Goal: Find specific page/section: Find specific page/section

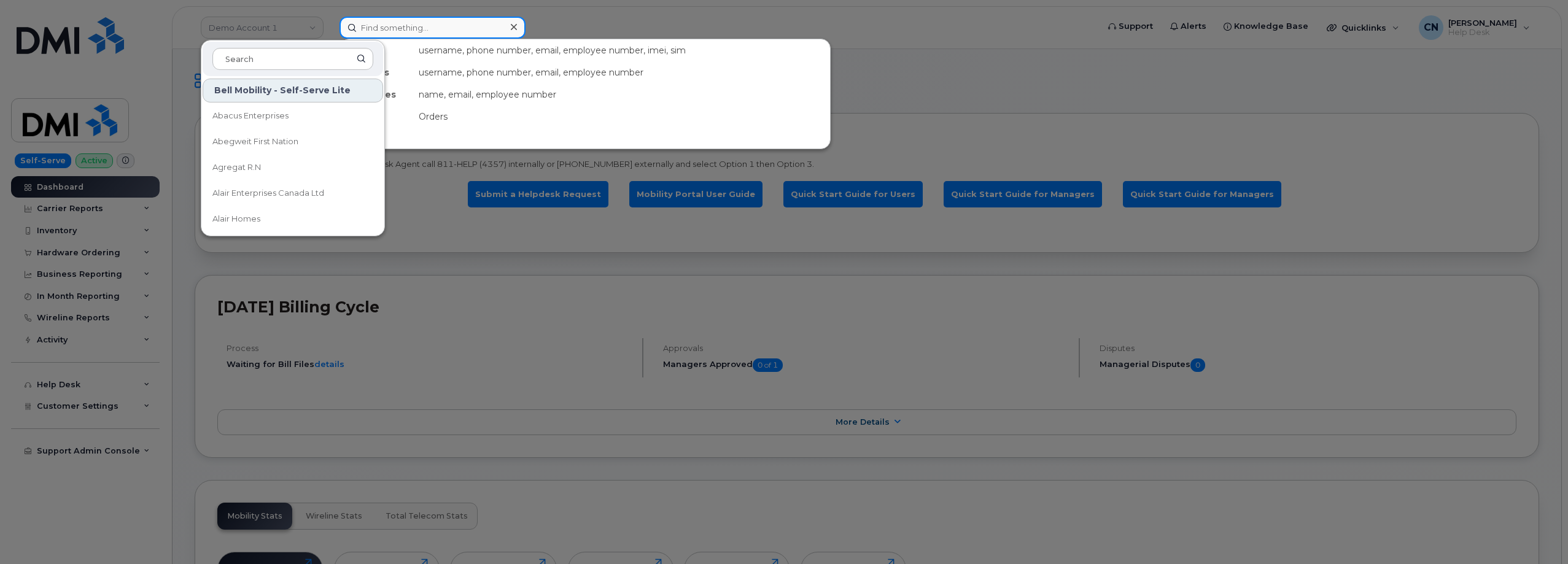
click at [404, 38] on input at bounding box center [432, 27] width 186 height 22
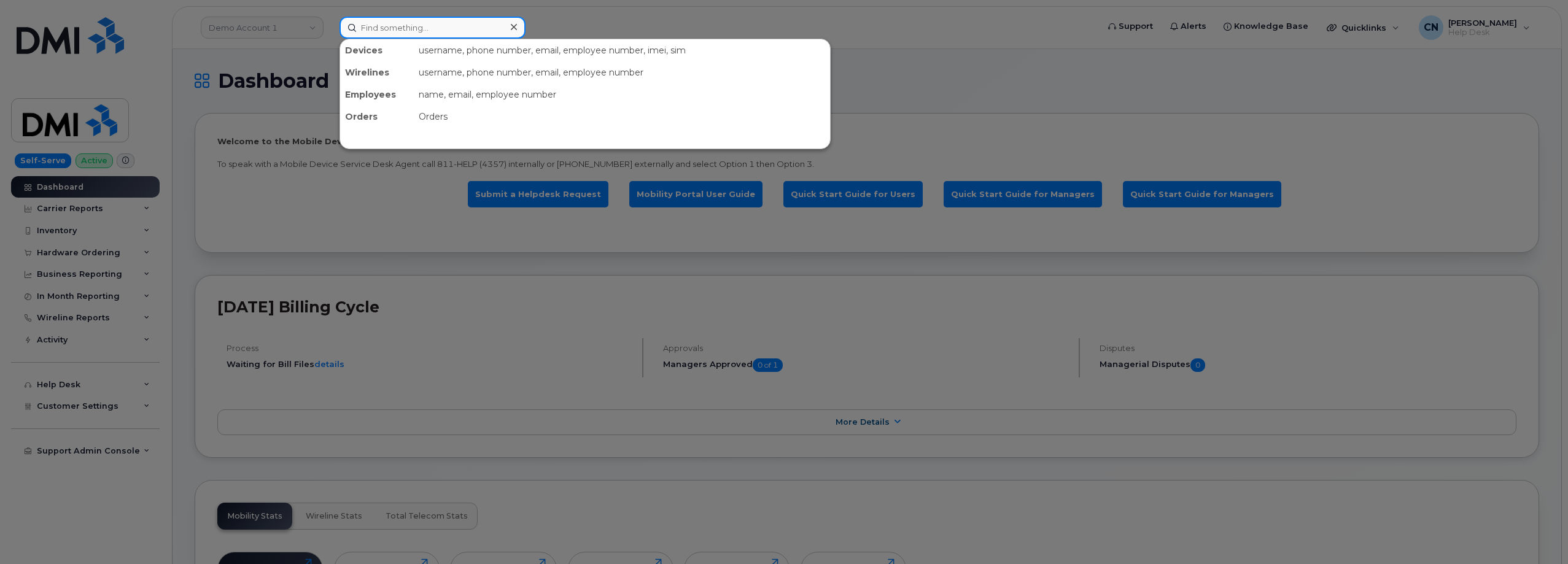
click at [407, 30] on input at bounding box center [432, 27] width 186 height 22
paste input "6155887964"
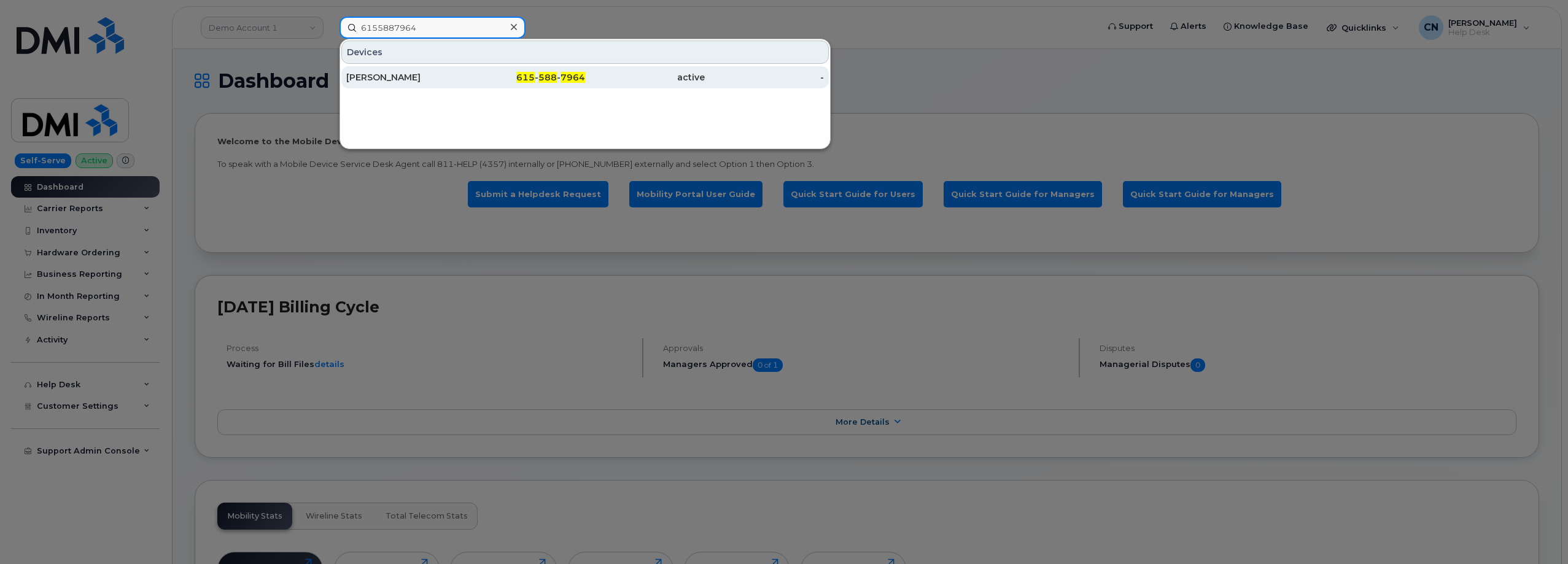
type input "6155887964"
click at [362, 83] on div "ROBERT M BRUCE" at bounding box center [406, 76] width 120 height 22
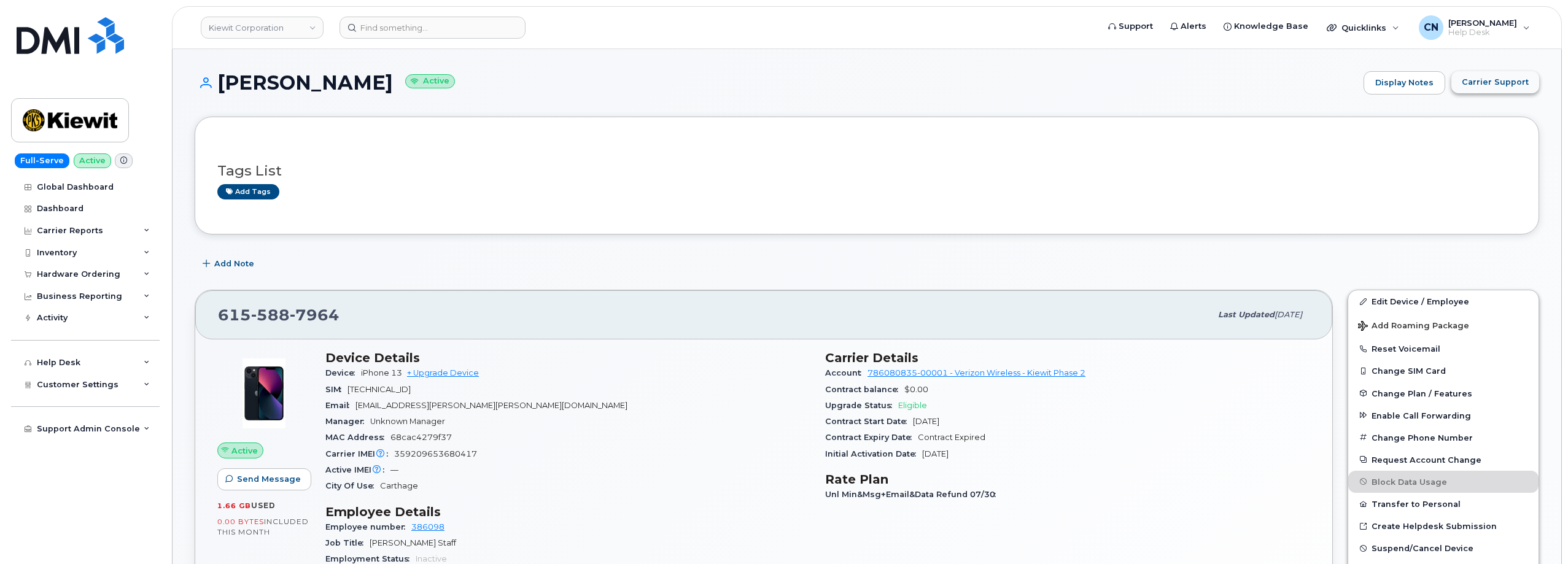
click at [1521, 77] on span "Carrier Support" at bounding box center [1494, 82] width 67 height 11
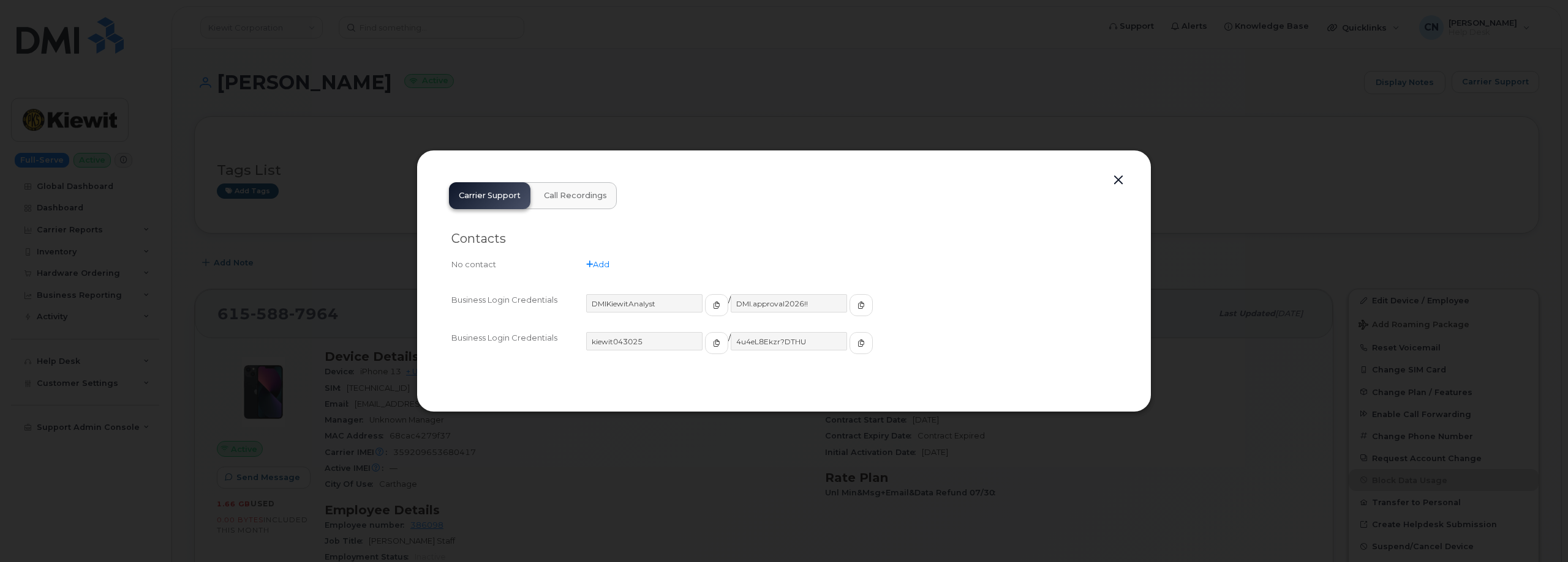
click at [691, 332] on div "Business Login Credentials kiewit043025 / 4u4eL8Ekzr?DTHU" at bounding box center [784, 348] width 665 height 38
click at [713, 342] on icon "button" at bounding box center [717, 343] width 7 height 7
click at [850, 335] on button "button" at bounding box center [861, 342] width 23 height 22
click at [304, 200] on div at bounding box center [784, 281] width 1568 height 562
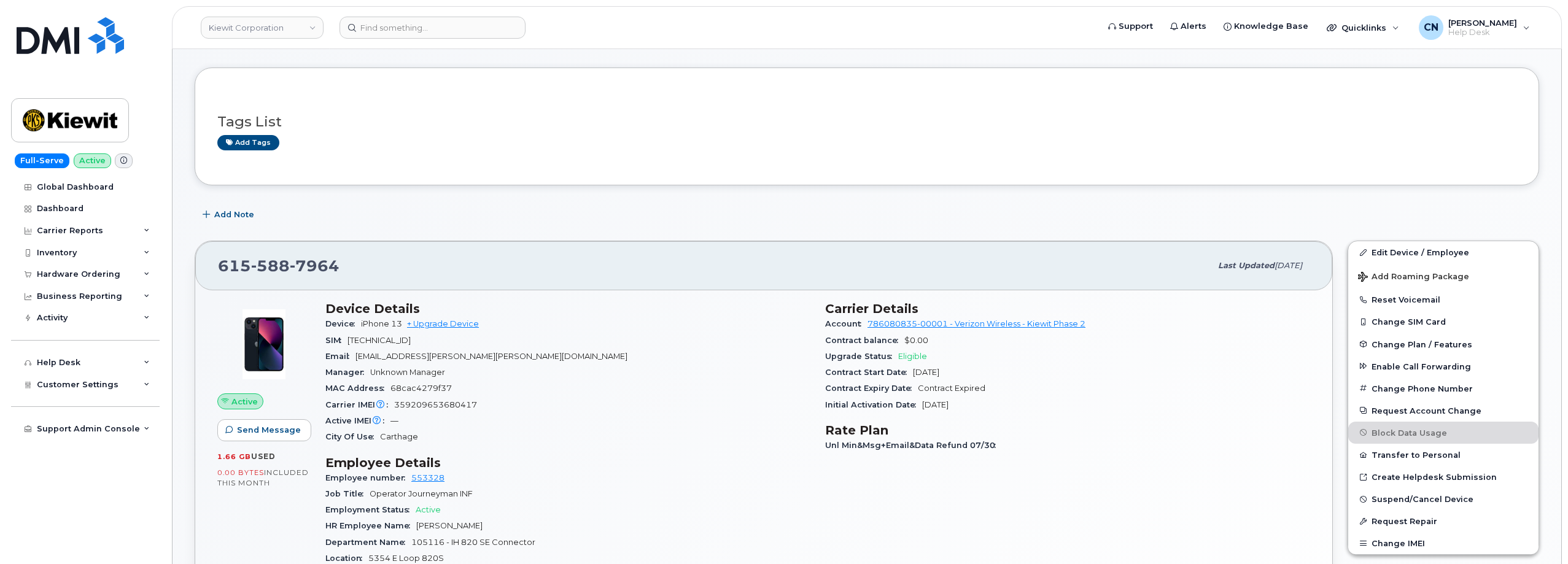
scroll to position [123, 0]
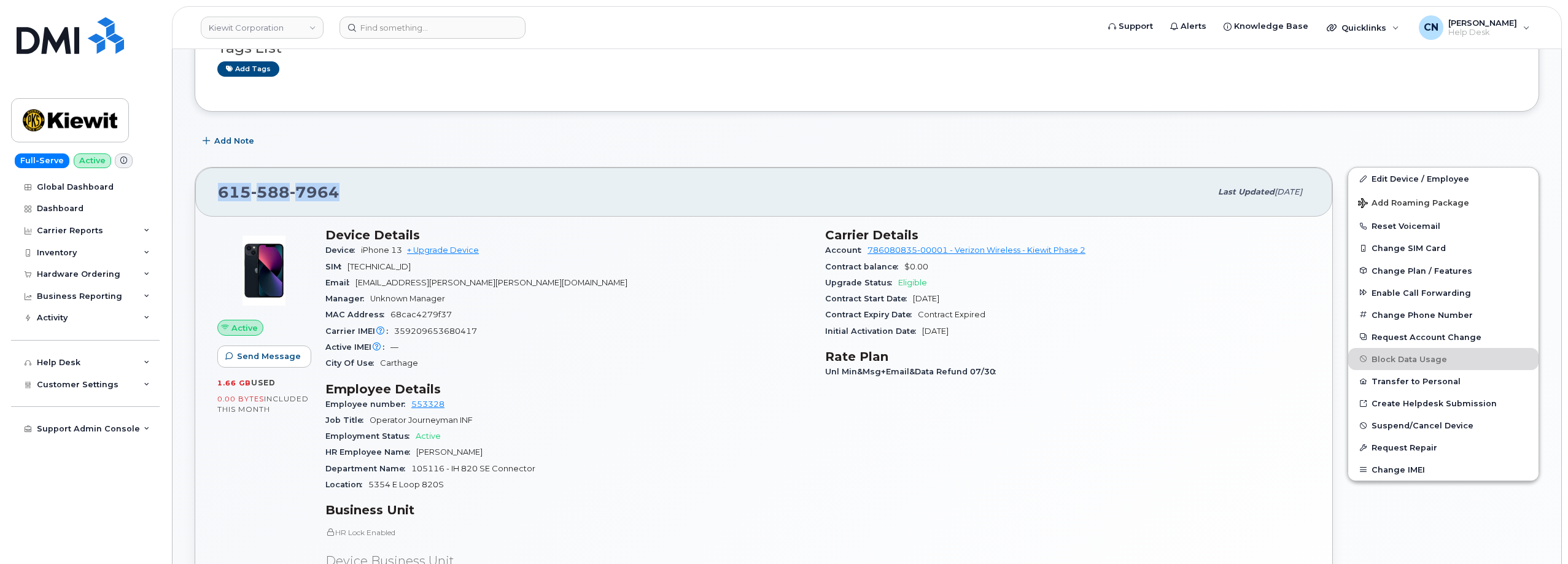
drag, startPoint x: 364, startPoint y: 181, endPoint x: 221, endPoint y: 185, distance: 143.1
click at [221, 185] on div "615 588 7964" at bounding box center [714, 193] width 992 height 26
copy span "615 588 7964"
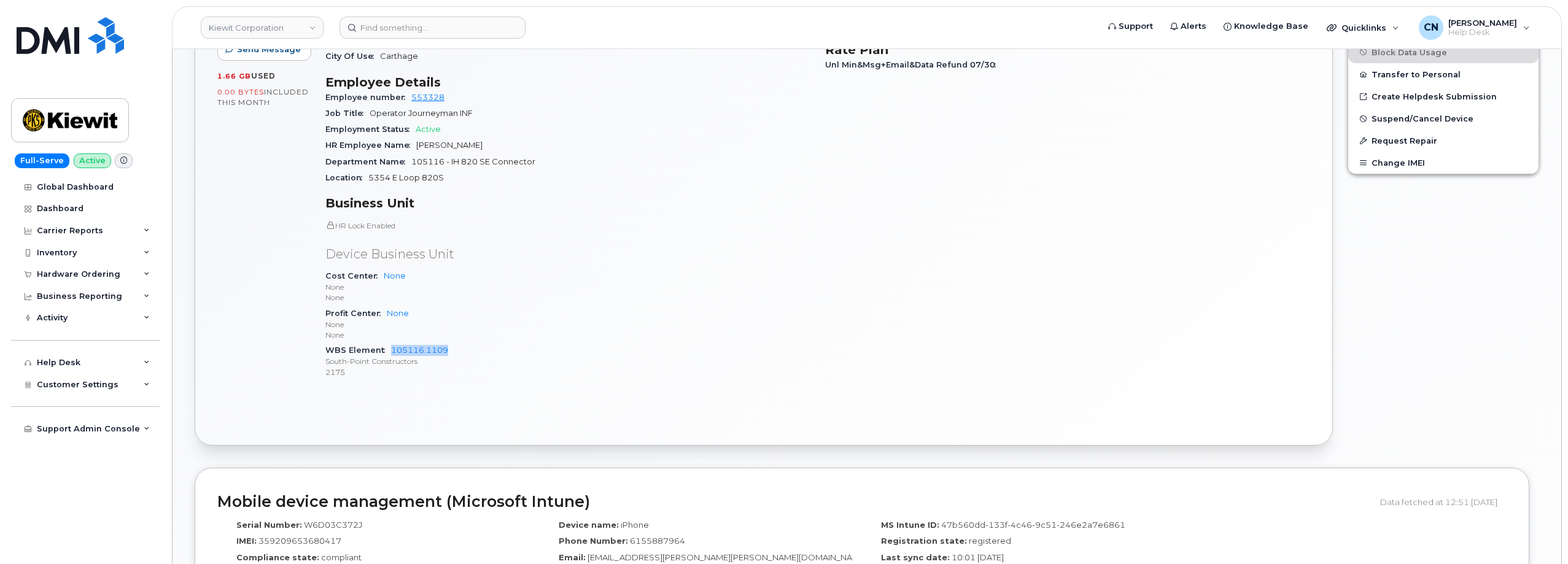
drag, startPoint x: 463, startPoint y: 348, endPoint x: 391, endPoint y: 356, distance: 72.4
click at [391, 356] on div "WBS Element 105116.1109 South-Point Constructors 2175" at bounding box center [567, 361] width 485 height 37
copy link "105116.1109"
click at [62, 276] on div "Hardware Ordering" at bounding box center [78, 274] width 83 height 10
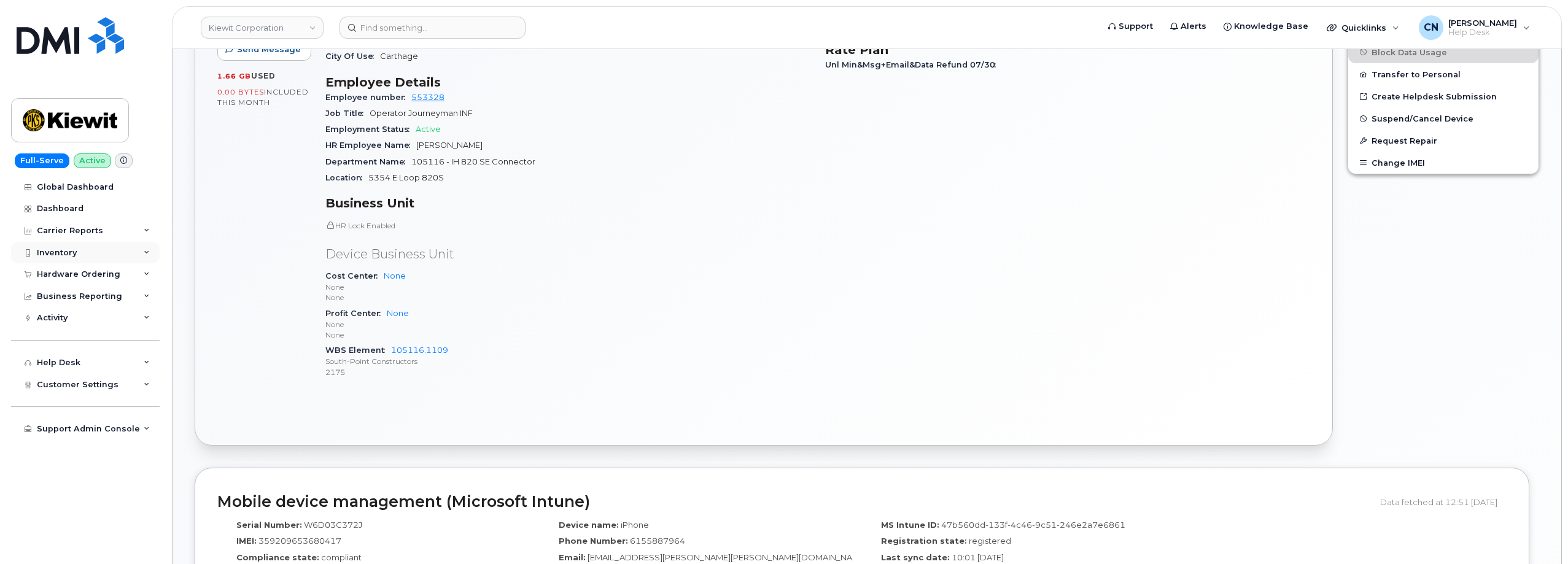
click at [62, 249] on div "Inventory" at bounding box center [56, 252] width 40 height 10
click at [64, 234] on div "Carrier Reports" at bounding box center [69, 230] width 66 height 10
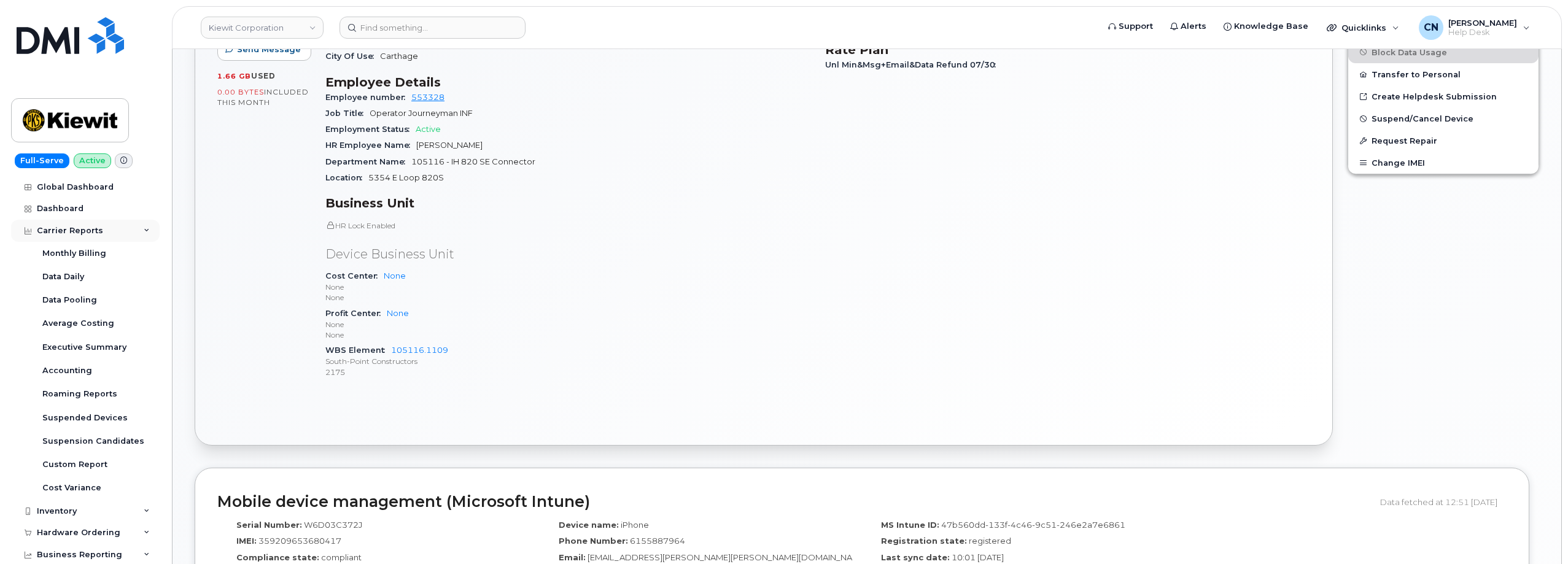
click at [64, 234] on div "Carrier Reports" at bounding box center [69, 230] width 66 height 10
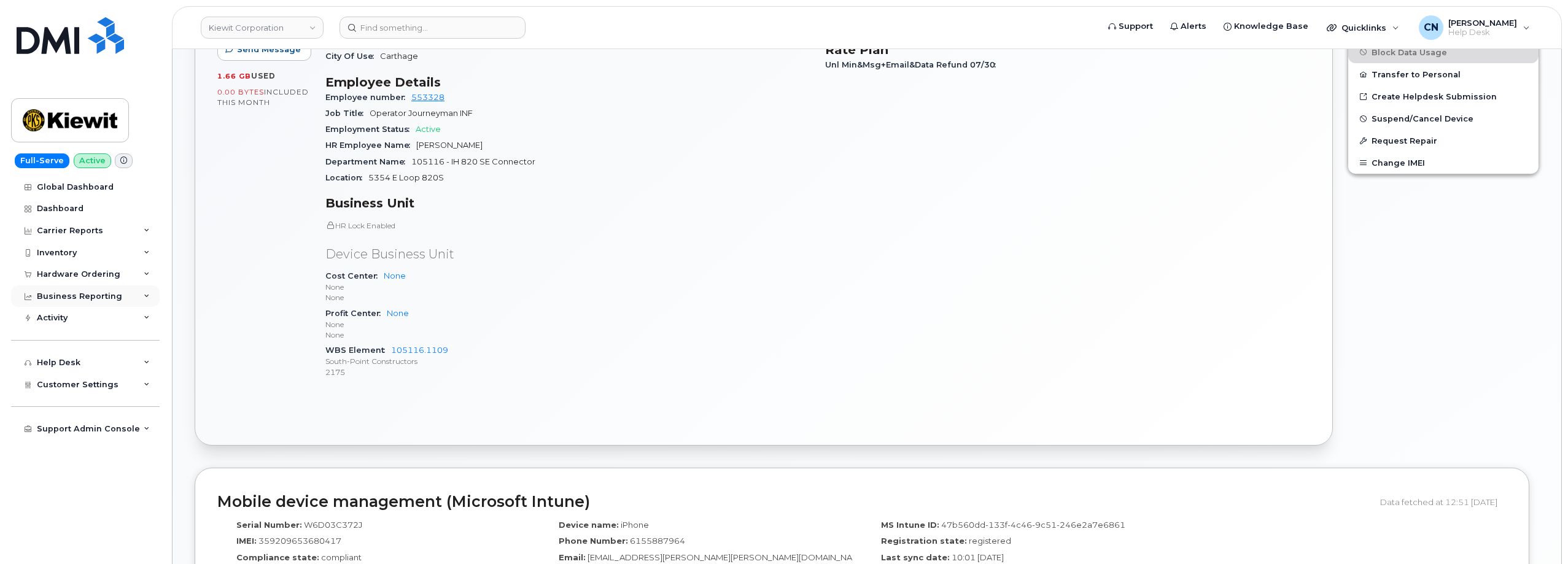
click at [56, 298] on div "Business Reporting" at bounding box center [79, 296] width 85 height 10
click at [63, 299] on div "Business Reporting" at bounding box center [79, 296] width 85 height 10
click at [63, 316] on div "Activity" at bounding box center [51, 318] width 30 height 10
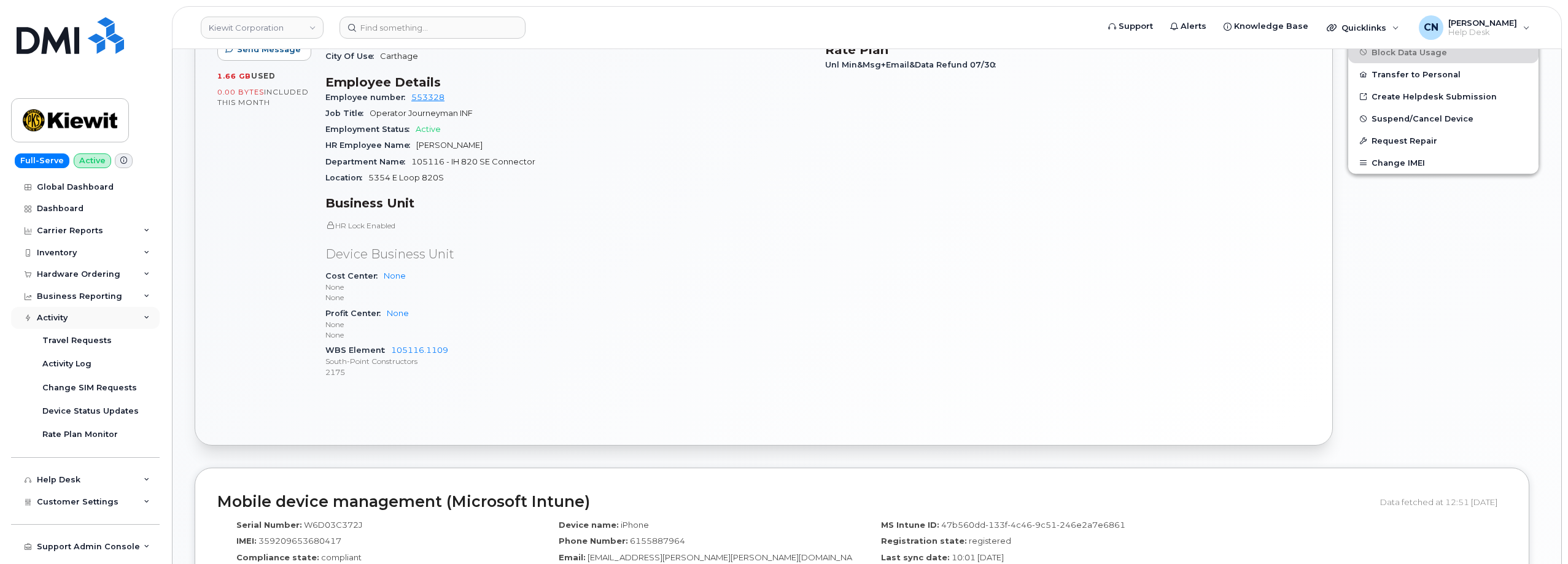
click at [63, 316] on div "Activity" at bounding box center [51, 318] width 30 height 10
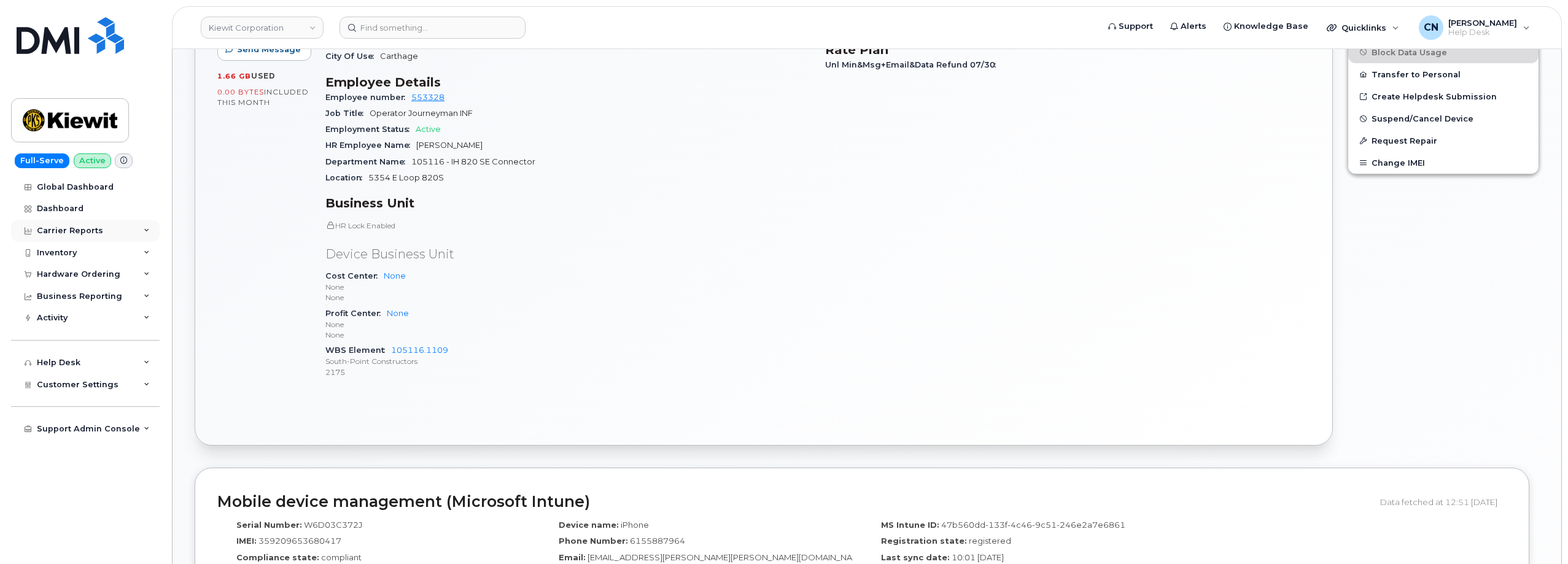
click at [66, 223] on div "Carrier Reports" at bounding box center [85, 230] width 148 height 22
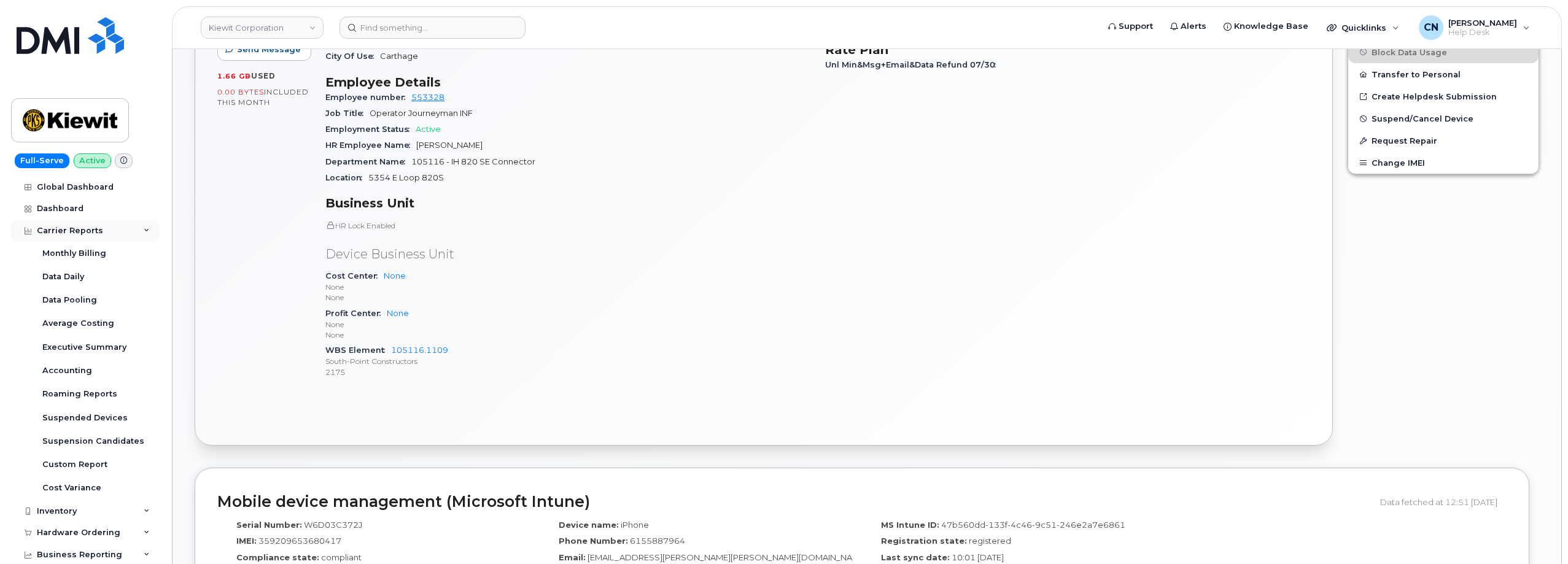
click at [66, 223] on div "Carrier Reports" at bounding box center [85, 230] width 148 height 22
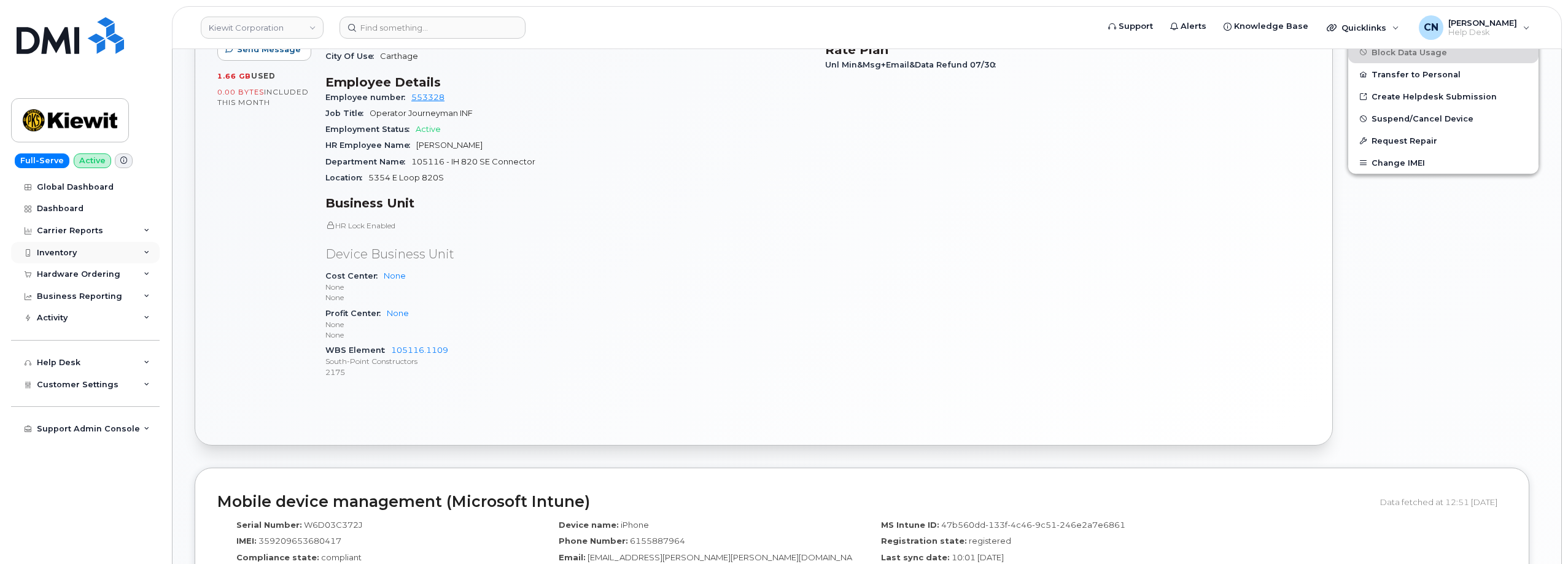
click at [71, 253] on div "Inventory" at bounding box center [56, 252] width 40 height 10
click at [69, 273] on div "Hardware Ordering" at bounding box center [78, 274] width 83 height 10
click at [69, 272] on div "Hardware Ordering" at bounding box center [78, 274] width 83 height 10
click at [67, 384] on span "Customer Settings" at bounding box center [77, 384] width 82 height 10
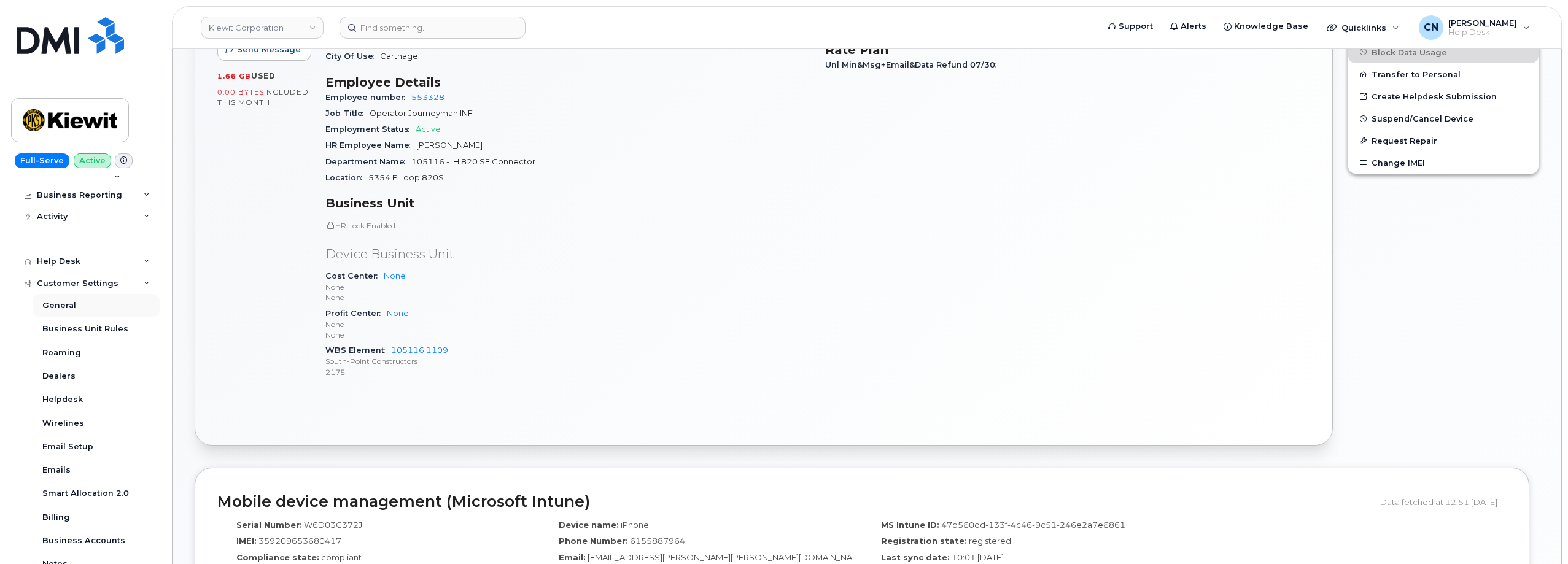
scroll to position [123, 0]
drag, startPoint x: 221, startPoint y: 325, endPoint x: 196, endPoint y: 338, distance: 28.2
click at [221, 325] on div "Active Send Message 1.66 GB  used 0.00 Bytes  included this month" at bounding box center [264, 154] width 108 height 483
click at [49, 239] on div "Business Reporting" at bounding box center [79, 239] width 85 height 10
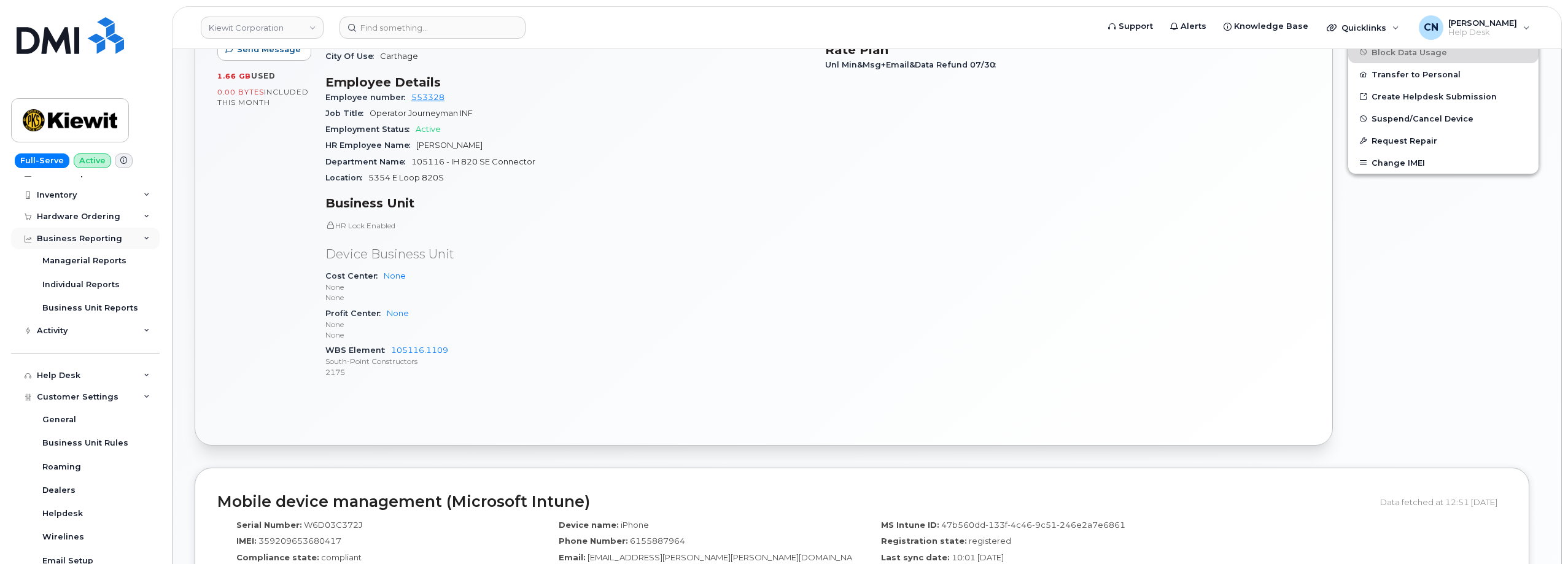
click at [54, 236] on div "Business Reporting" at bounding box center [79, 239] width 85 height 10
click at [62, 213] on div "Hardware Ordering" at bounding box center [78, 216] width 83 height 10
click at [62, 212] on div "Hardware Ordering" at bounding box center [78, 216] width 83 height 10
click at [81, 294] on div "Help Desk" at bounding box center [85, 305] width 148 height 22
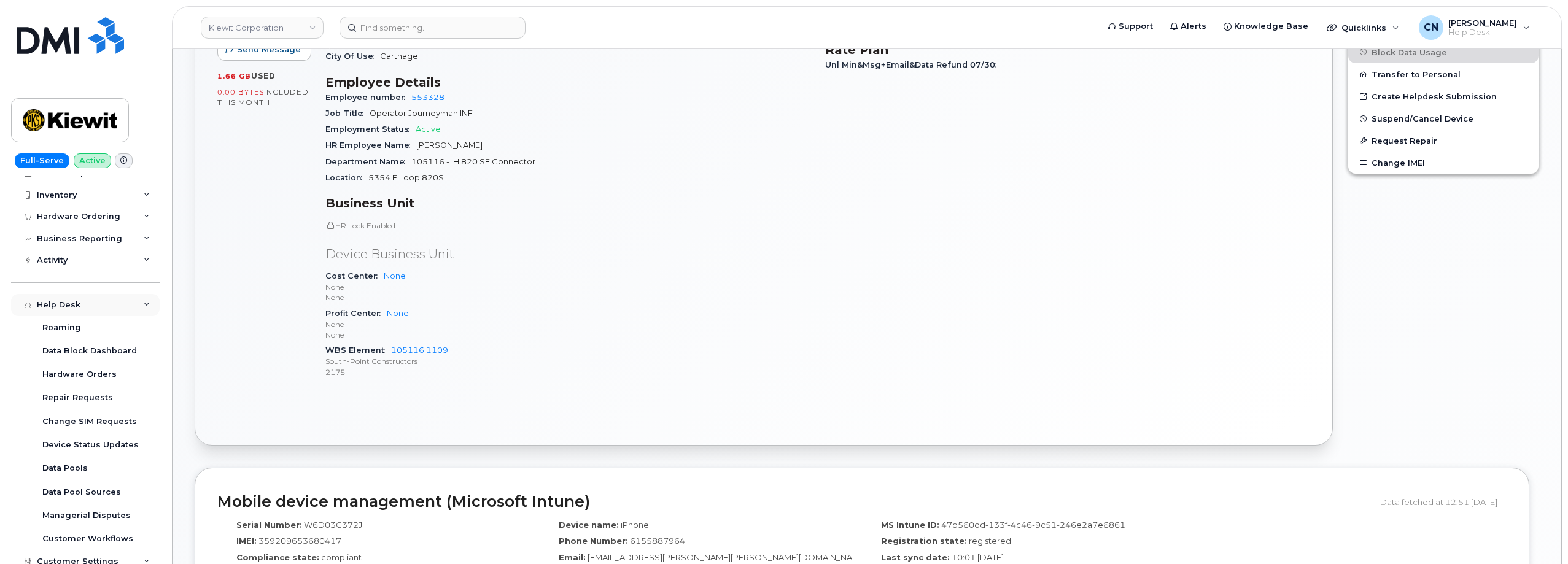
click at [77, 303] on div "Help Desk" at bounding box center [58, 305] width 43 height 10
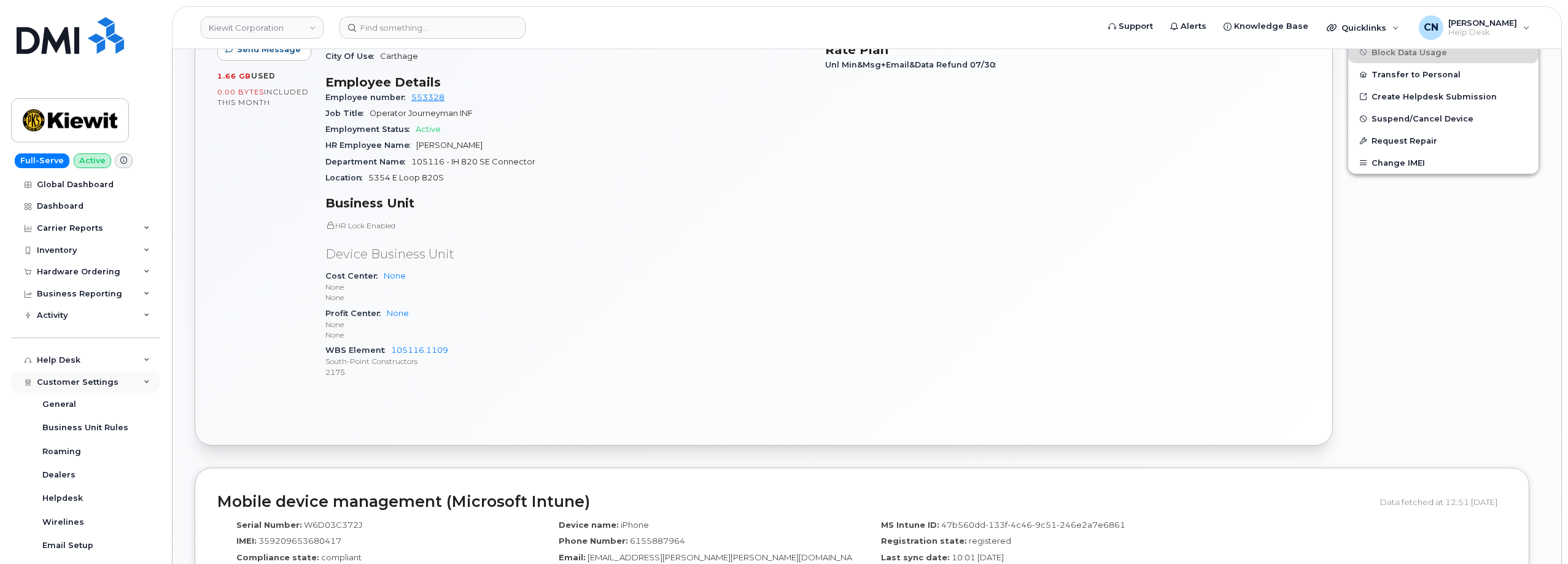
scroll to position [0, 0]
click at [65, 384] on span "Customer Settings" at bounding box center [77, 384] width 82 height 10
click at [73, 277] on div "Hardware Ordering" at bounding box center [78, 274] width 83 height 10
click at [82, 275] on div "Hardware Ordering" at bounding box center [78, 274] width 83 height 10
click at [75, 234] on div "Carrier Reports" at bounding box center [69, 230] width 66 height 10
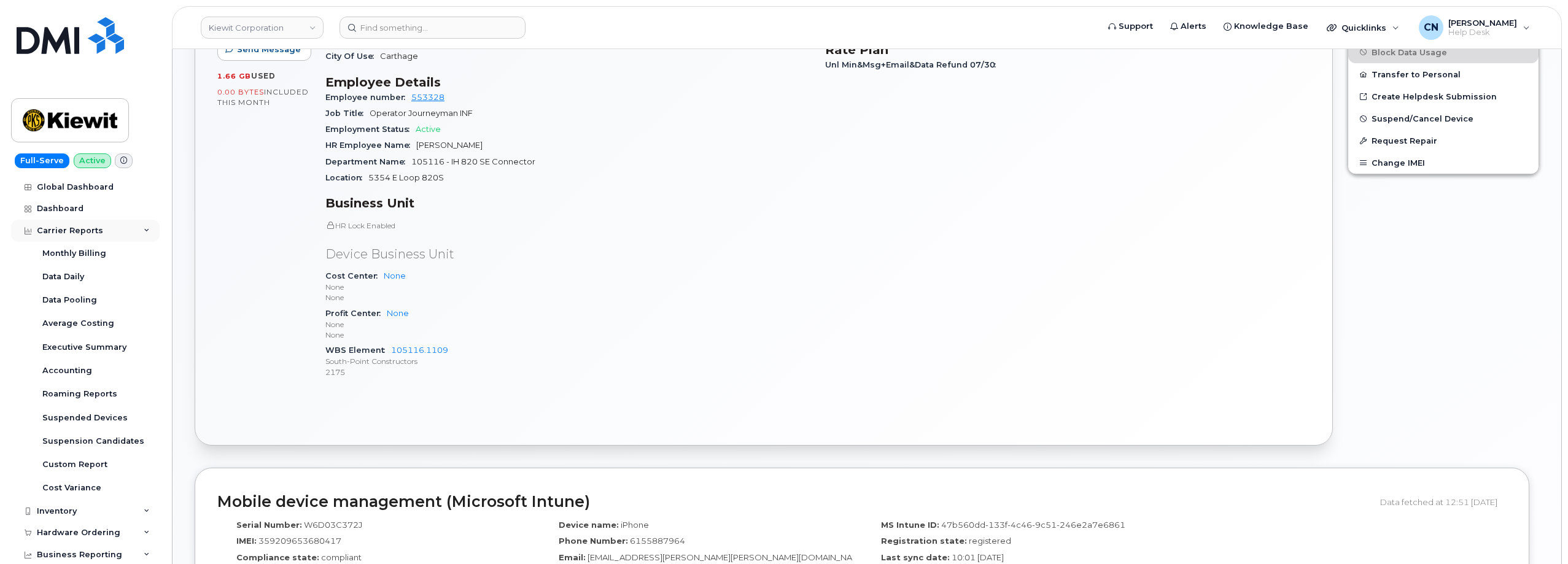
click at [76, 230] on div "Carrier Reports" at bounding box center [69, 230] width 66 height 10
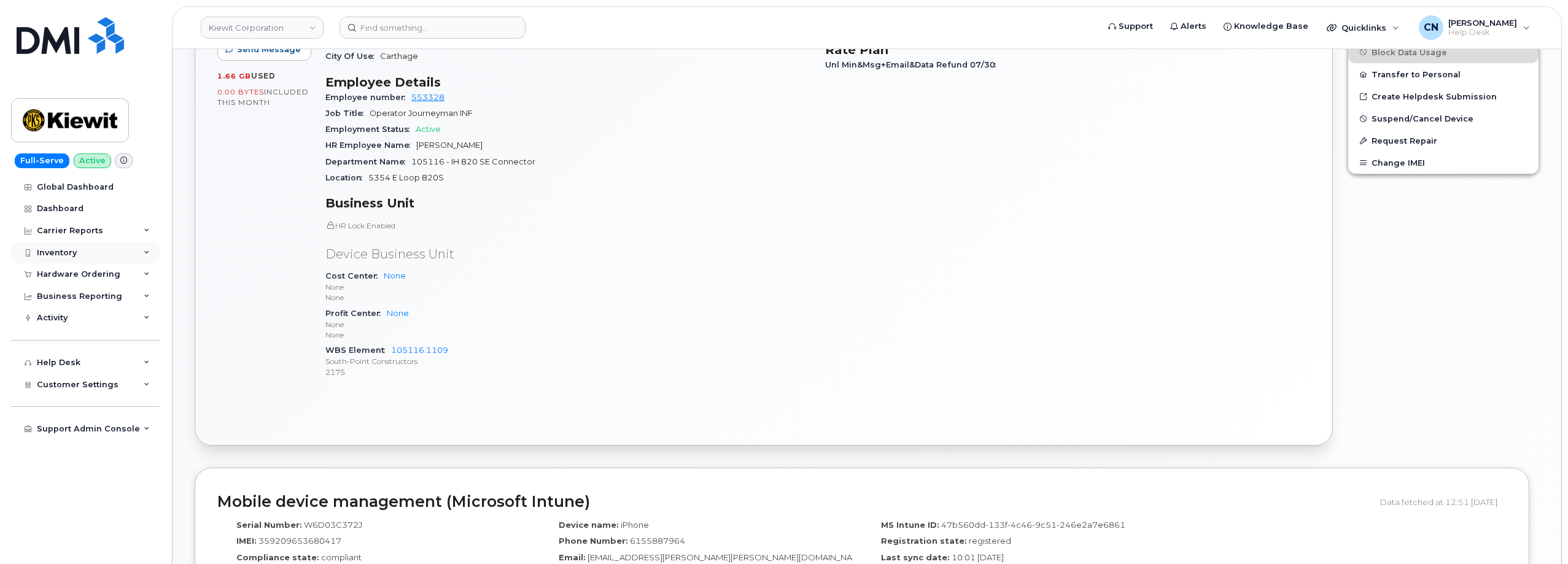
click at [54, 244] on div "Inventory" at bounding box center [85, 252] width 148 height 22
click at [51, 250] on div "Inventory" at bounding box center [56, 252] width 40 height 10
click at [58, 314] on div "Activity" at bounding box center [51, 318] width 30 height 10
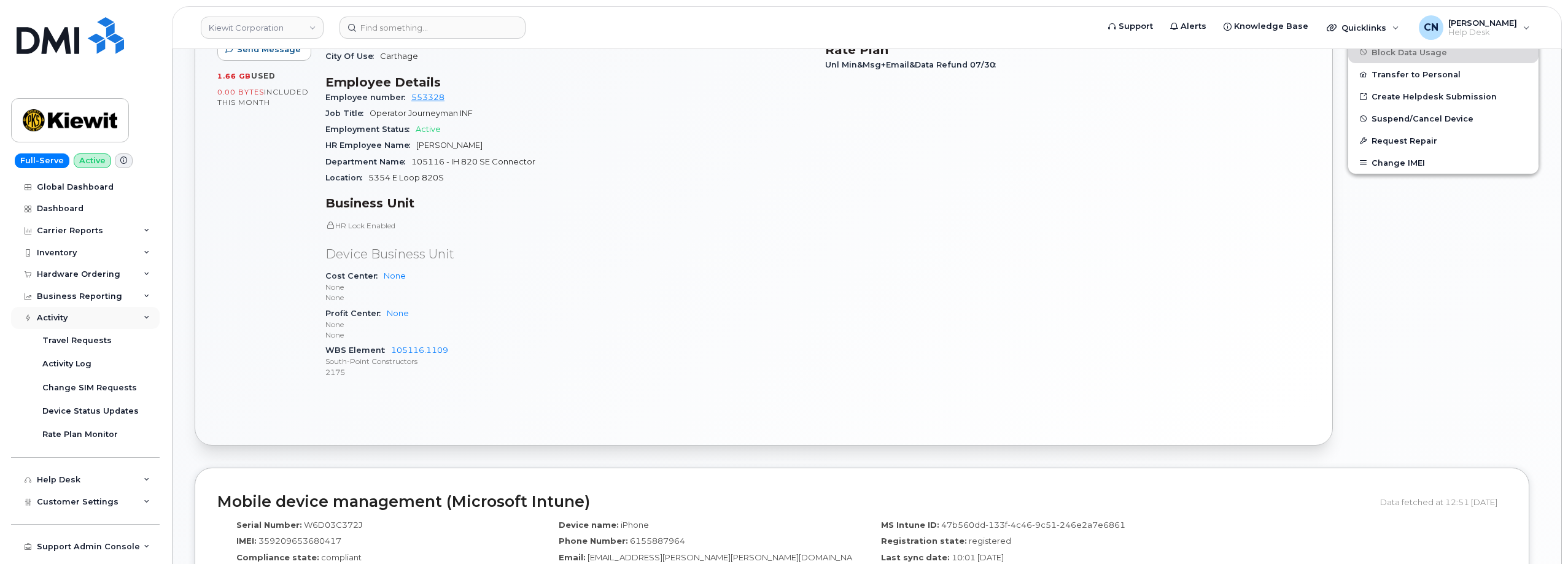
click at [58, 314] on div "Activity" at bounding box center [51, 318] width 30 height 10
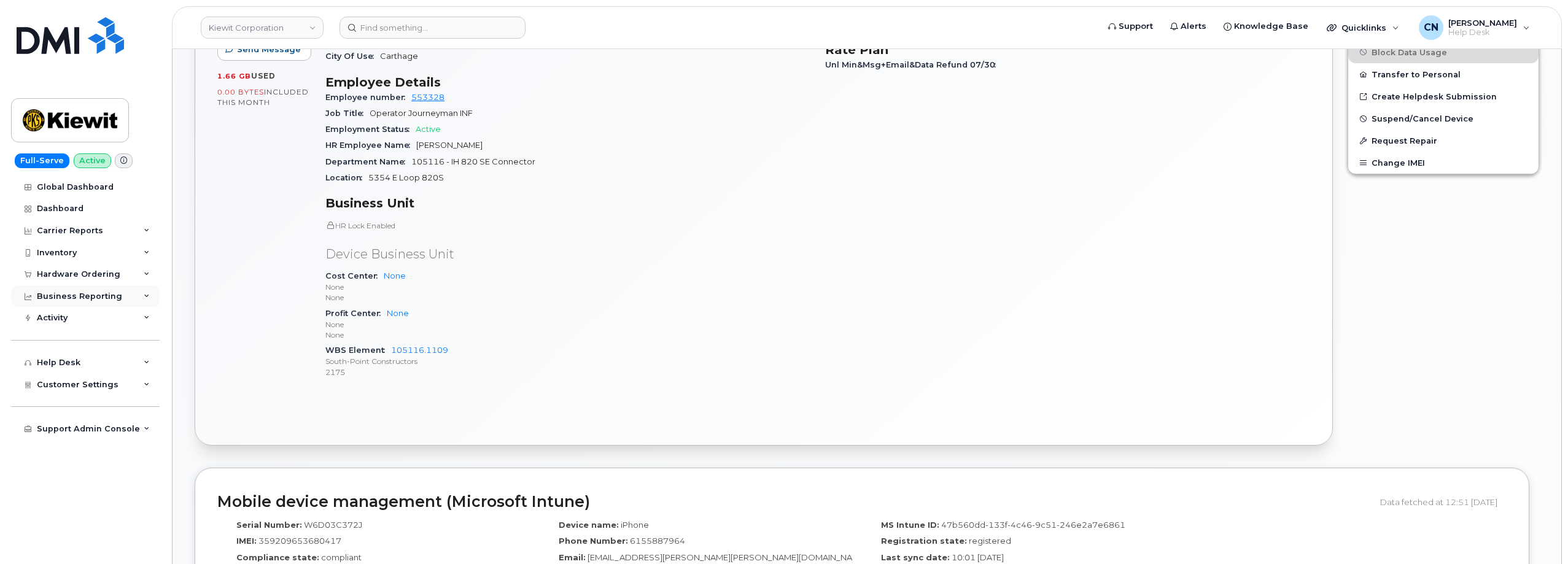
click at [61, 293] on div "Business Reporting" at bounding box center [79, 296] width 85 height 10
click at [66, 270] on div "Hardware Ordering" at bounding box center [78, 274] width 83 height 10
click at [95, 423] on div "Support Admin Console" at bounding box center [85, 429] width 148 height 22
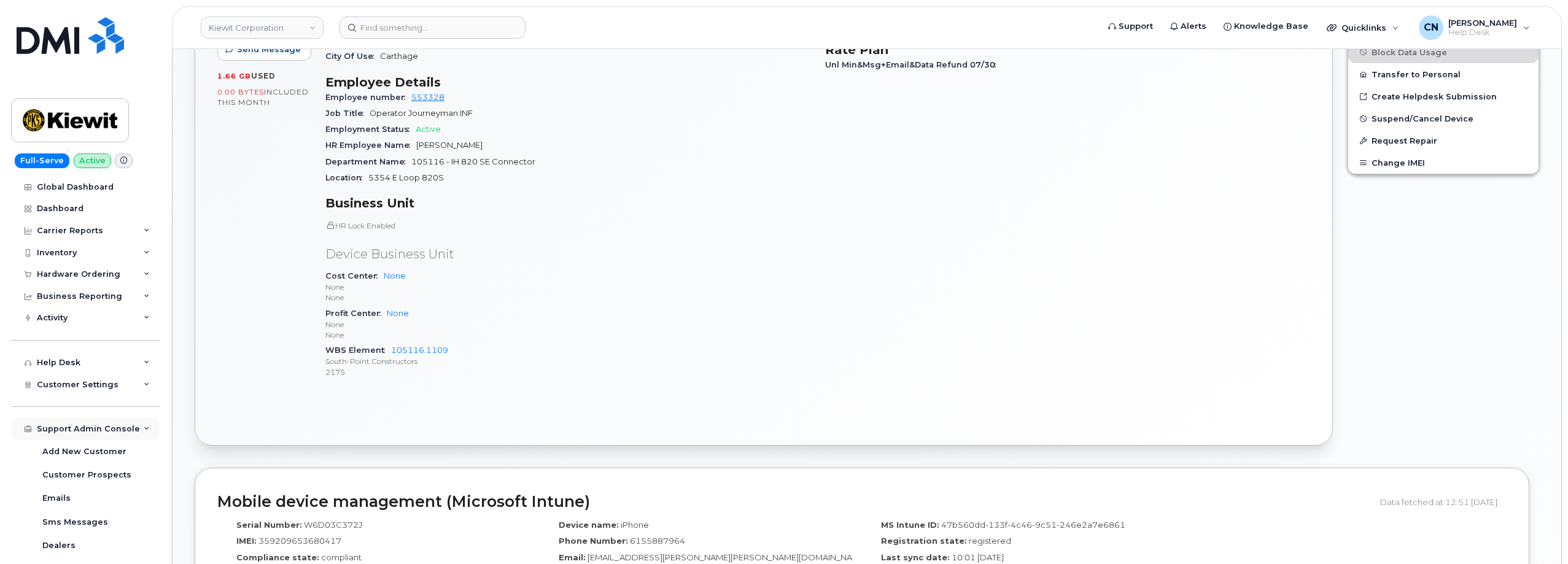
click at [94, 430] on div "Support Admin Console" at bounding box center [88, 429] width 103 height 10
click at [82, 390] on div "Customer Settings" at bounding box center [85, 384] width 148 height 22
click at [65, 229] on div "Carrier Reports" at bounding box center [69, 230] width 66 height 10
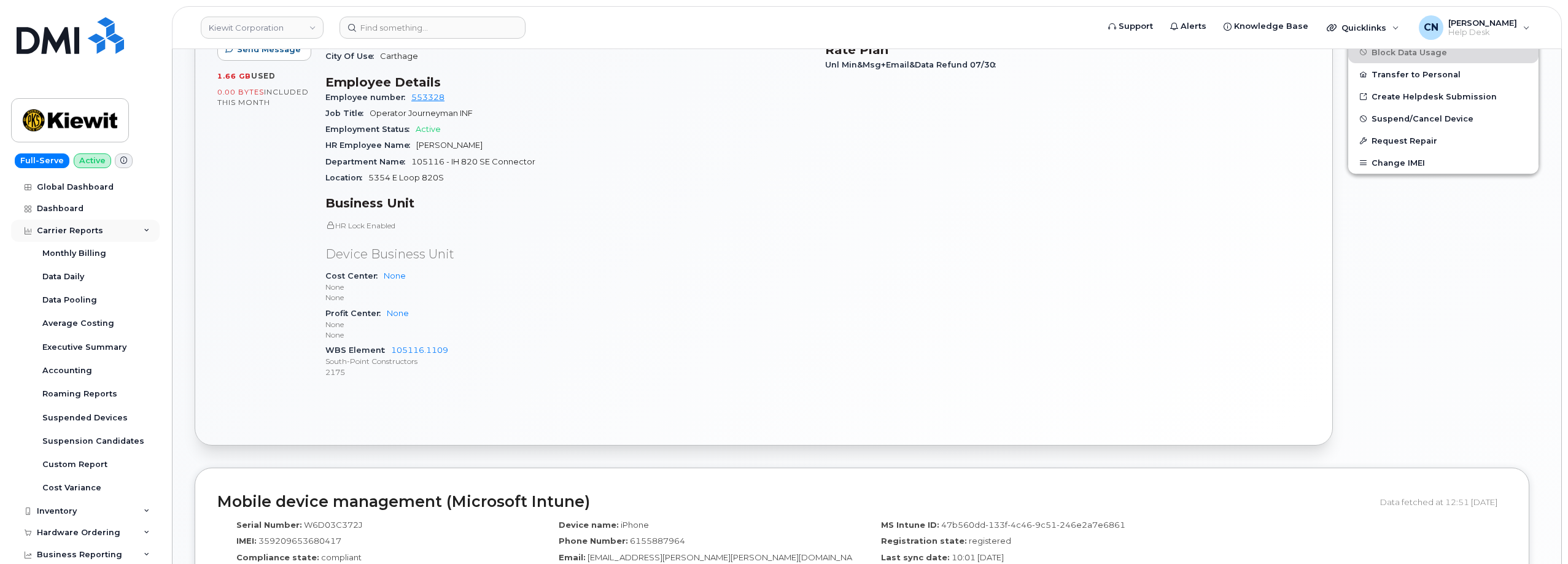
click at [65, 229] on div "Carrier Reports" at bounding box center [69, 230] width 66 height 10
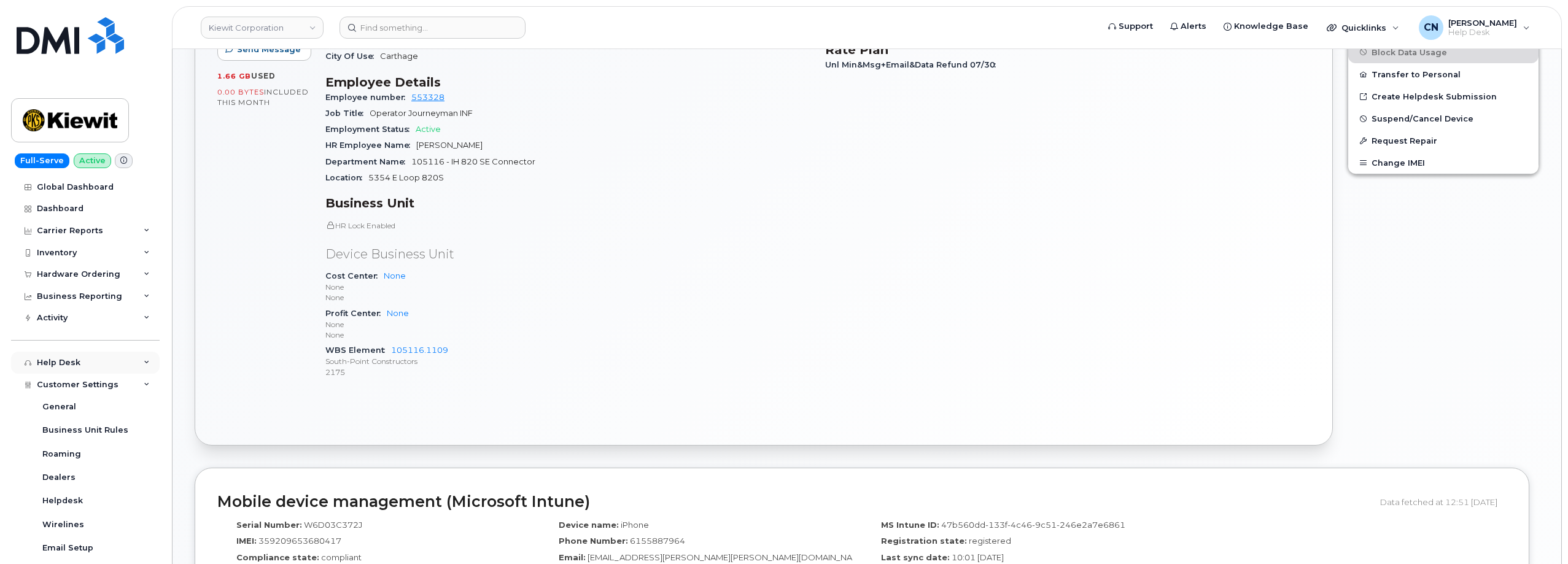
click at [67, 364] on div "Help Desk" at bounding box center [58, 363] width 43 height 10
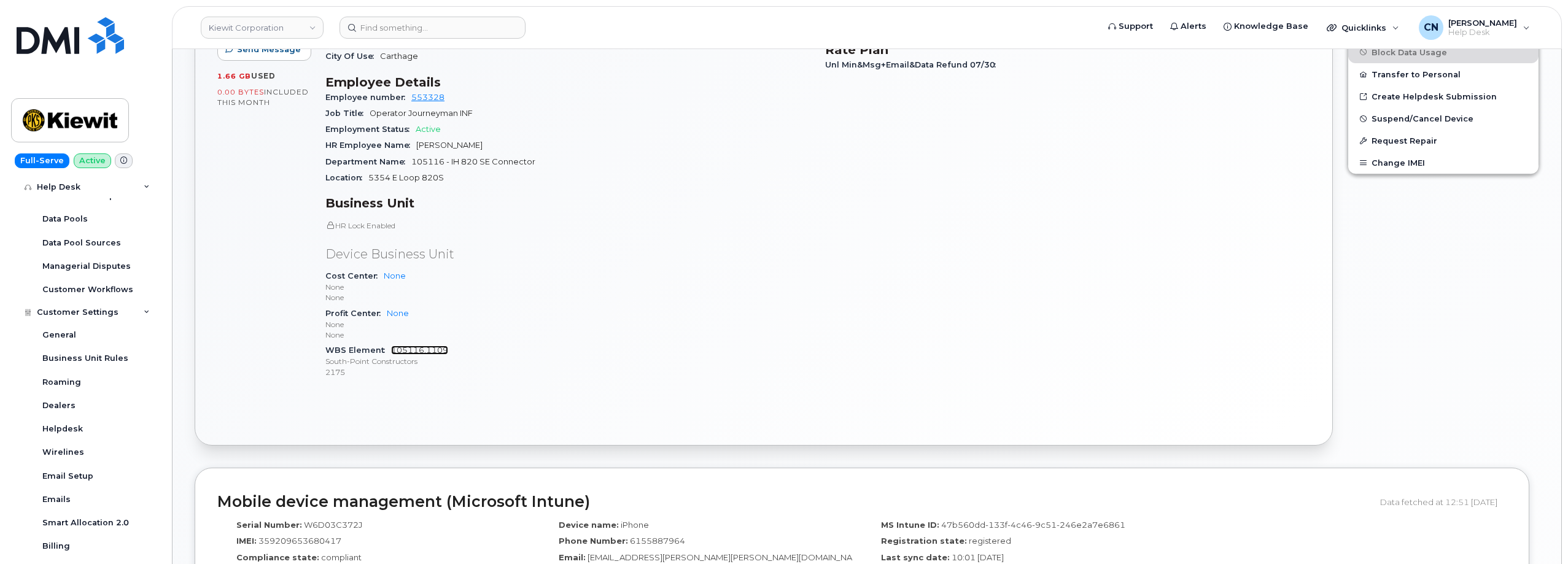
click at [425, 346] on link "105116.1109" at bounding box center [420, 350] width 57 height 10
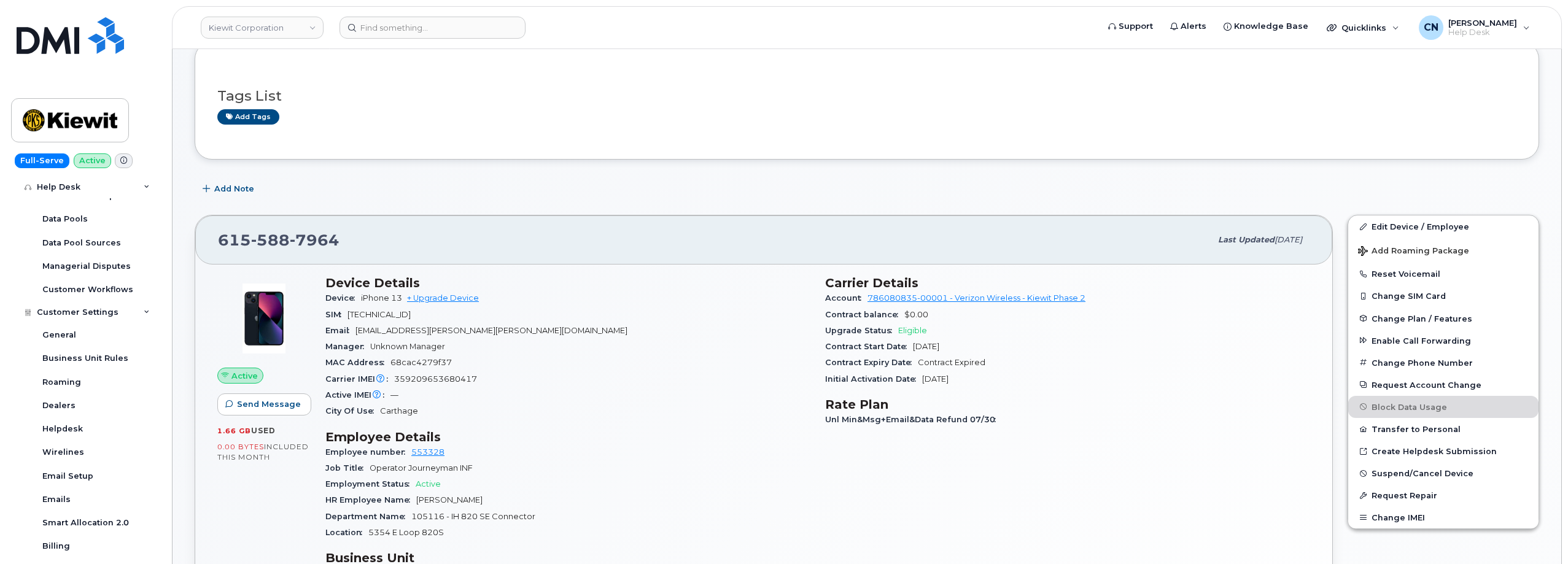
scroll to position [0, 0]
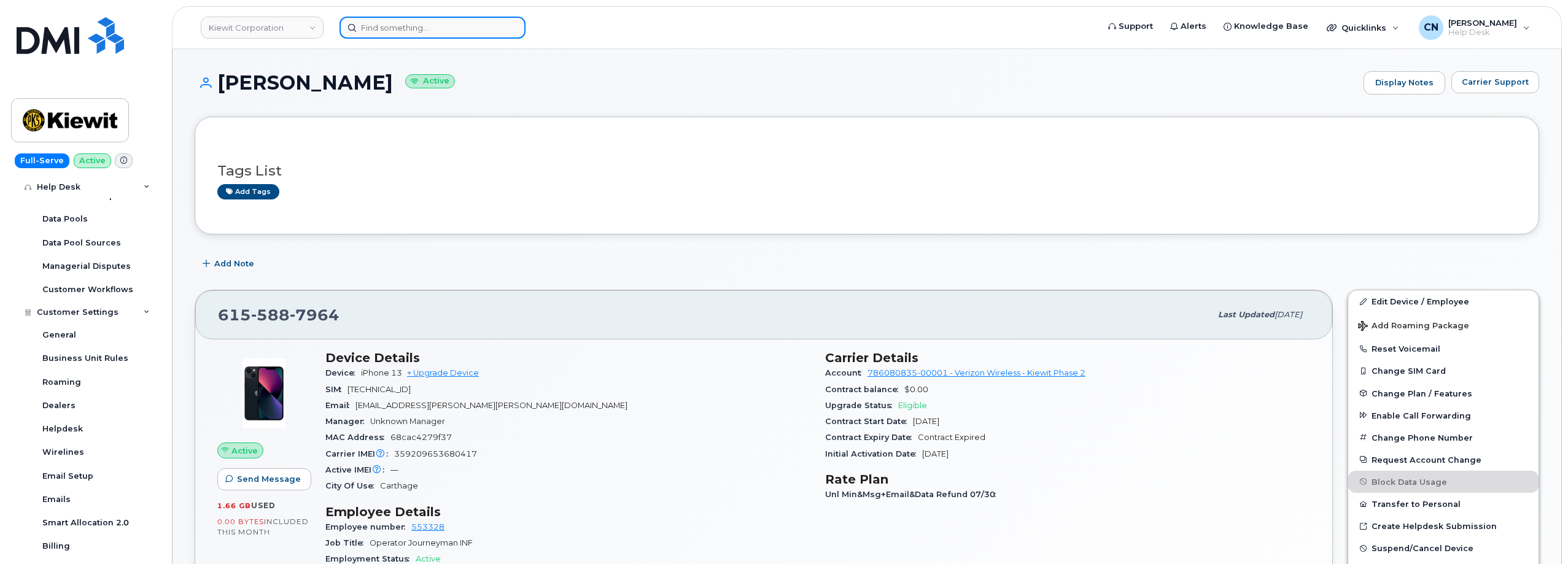
click at [392, 31] on input at bounding box center [432, 27] width 186 height 22
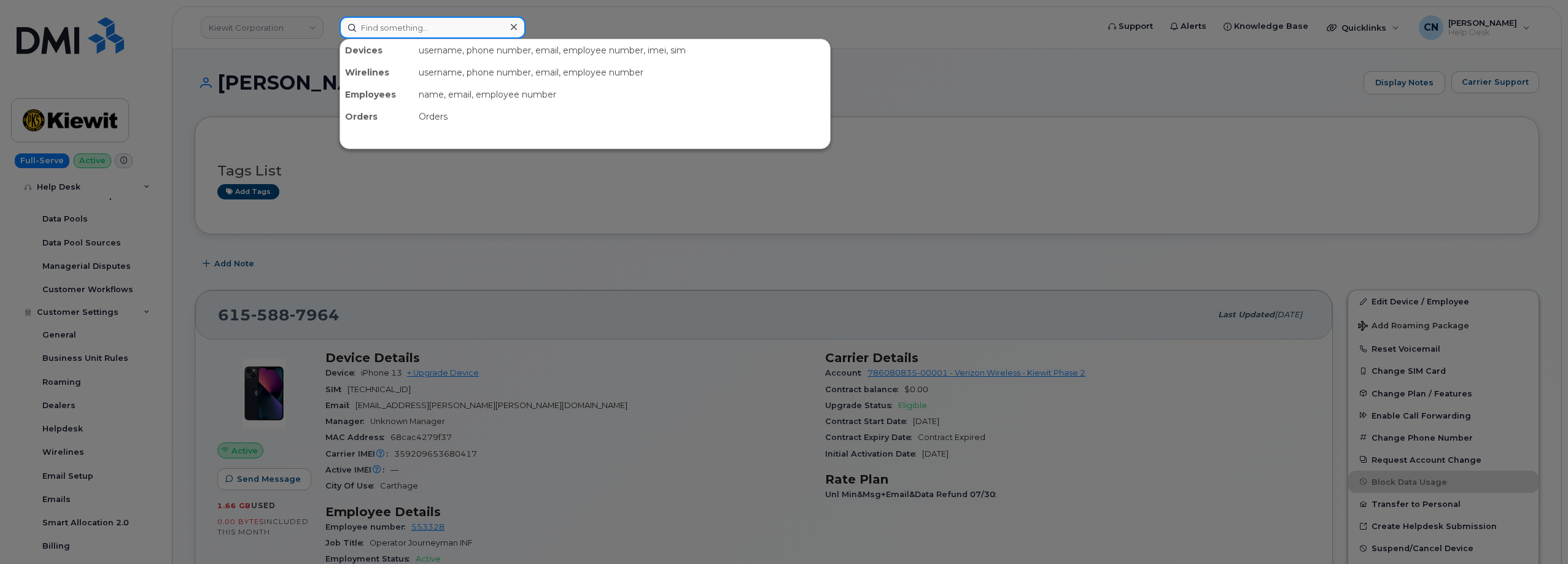
paste input "carole.stoltz"
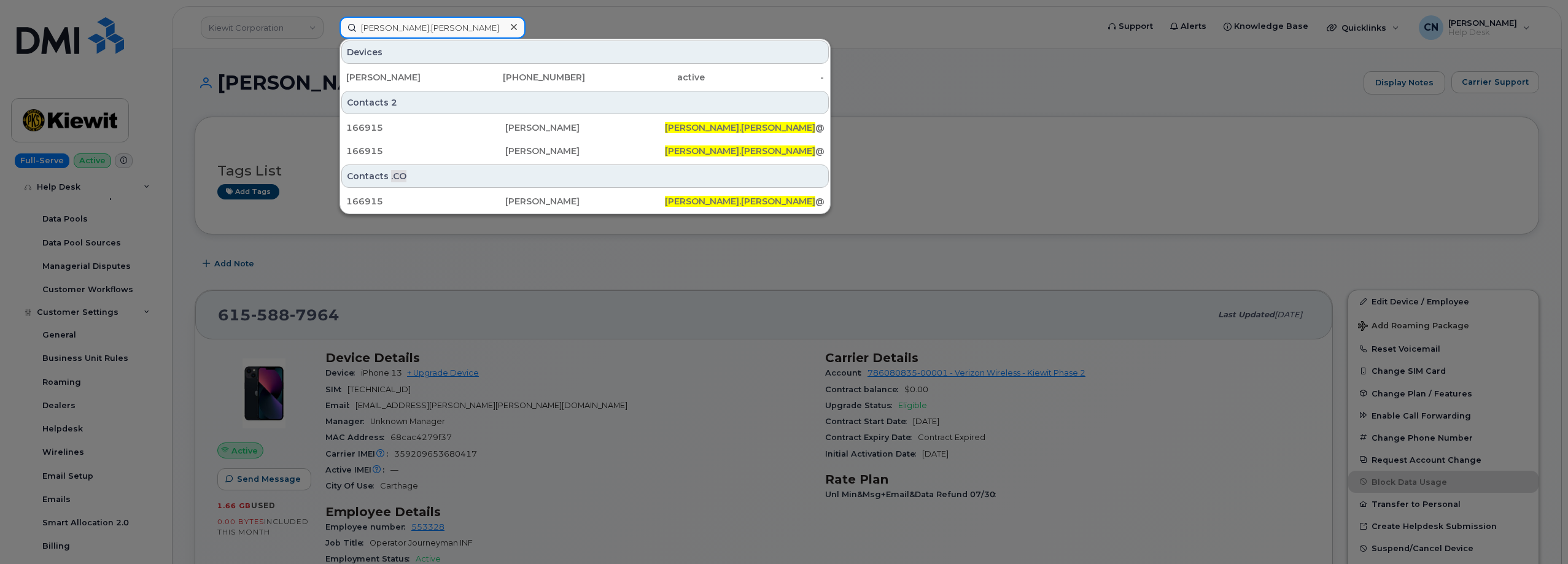
type input "carole.stoltz"
click at [382, 75] on div "CAROLE STOLTZ" at bounding box center [406, 77] width 120 height 12
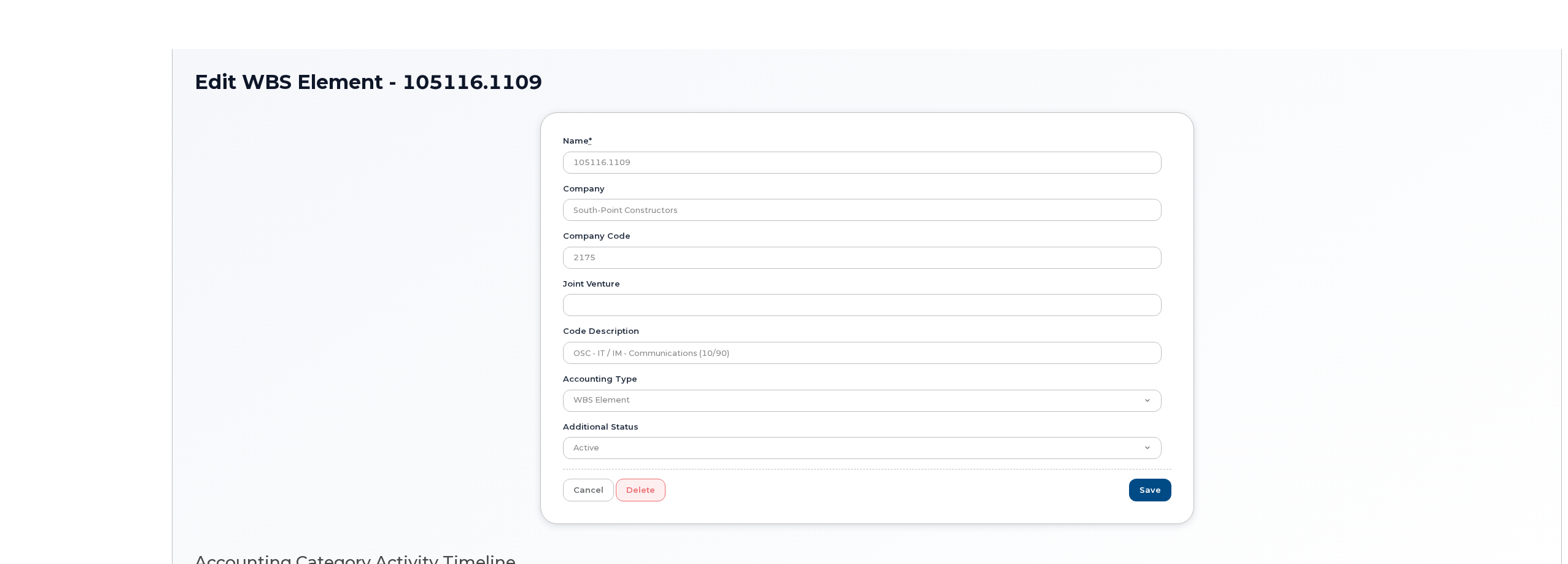
type input "OSC - IT / IM - Communications (10/90)"
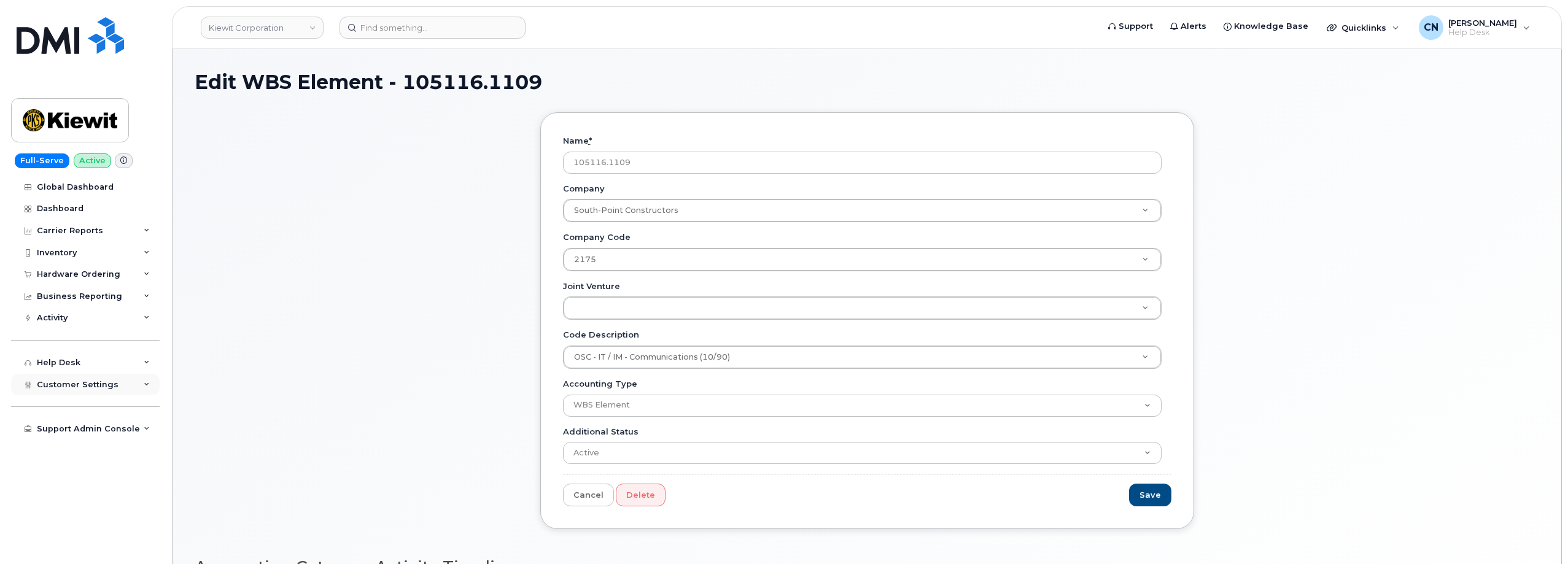
click at [56, 386] on span "Customer Settings" at bounding box center [77, 384] width 82 height 10
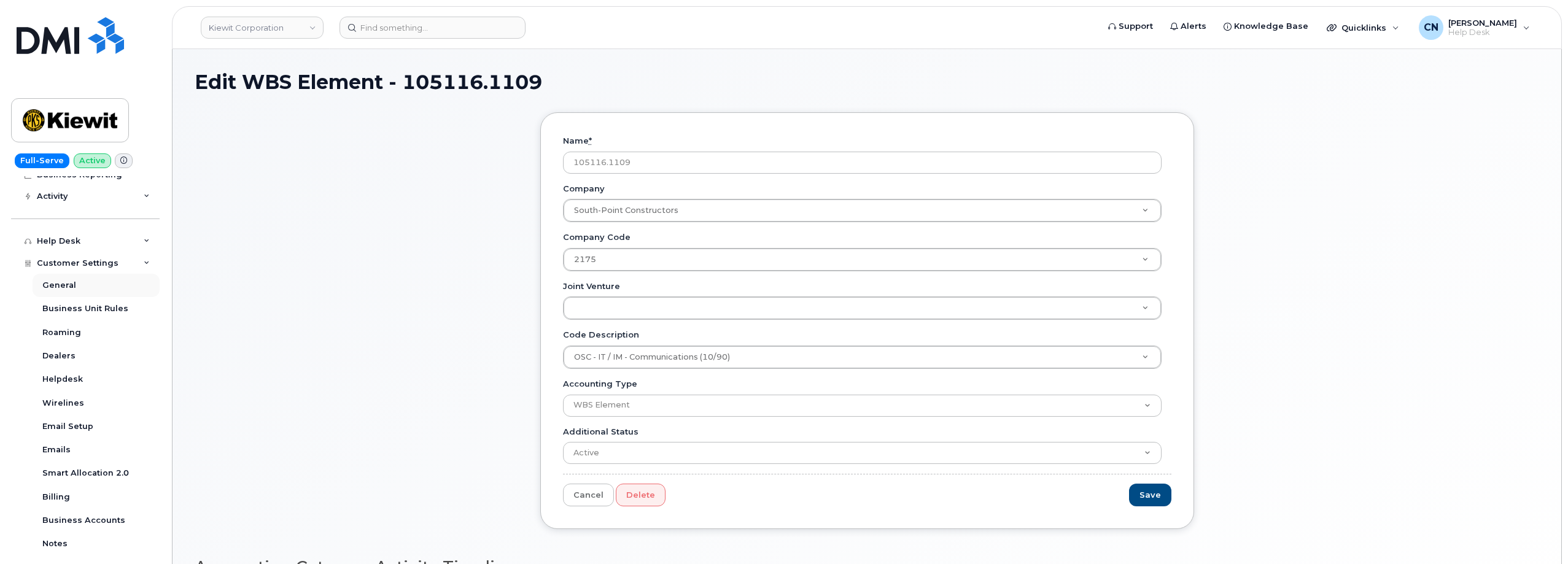
scroll to position [58, 0]
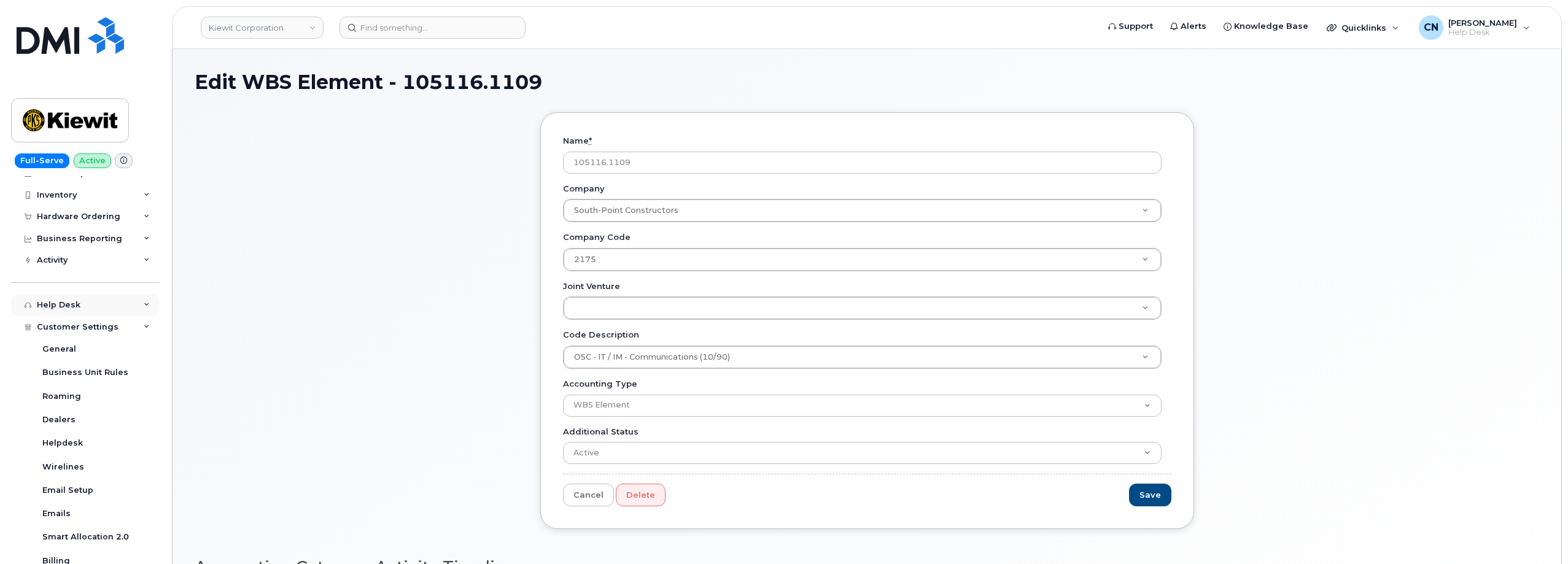
click at [83, 298] on div "Help Desk" at bounding box center [85, 305] width 148 height 22
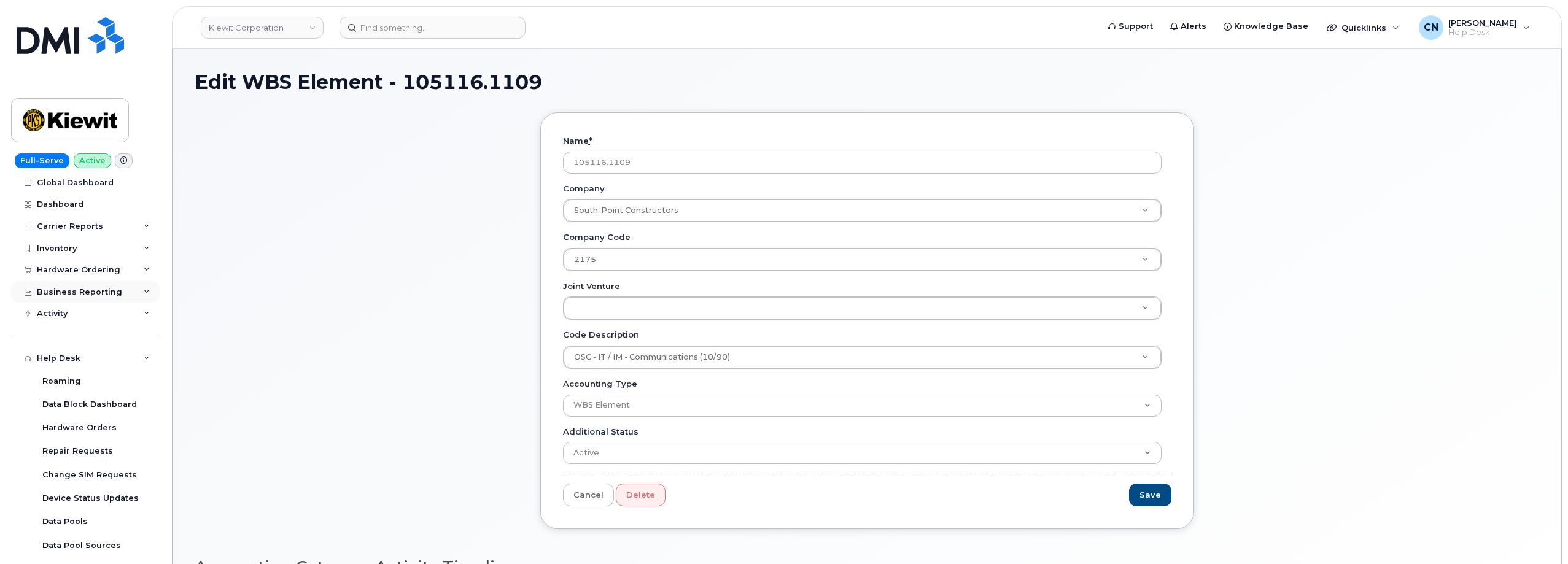
scroll to position [0, 0]
click at [70, 299] on div "Business Reporting" at bounding box center [79, 296] width 85 height 10
click at [76, 298] on div "Business Reporting" at bounding box center [79, 296] width 85 height 10
click at [66, 312] on div "Activity" at bounding box center [85, 318] width 148 height 22
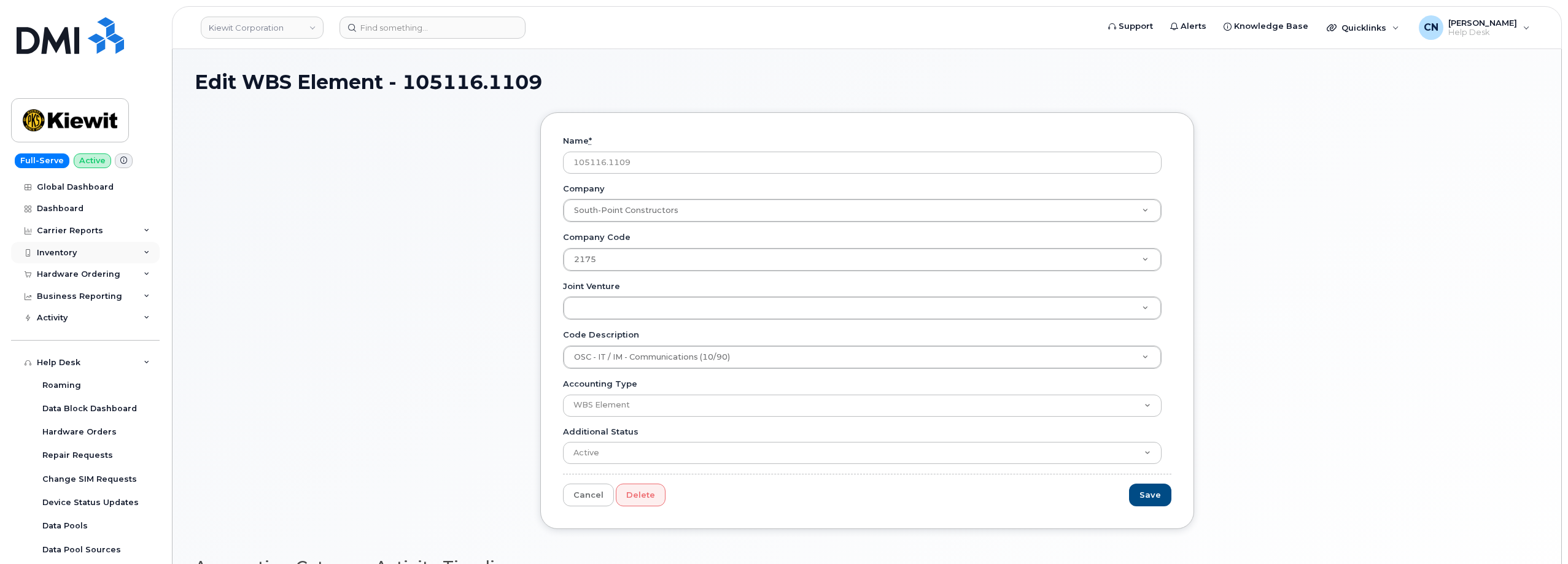
click at [70, 253] on div "Inventory" at bounding box center [56, 252] width 40 height 10
click at [75, 226] on div "Carrier Reports" at bounding box center [69, 230] width 66 height 10
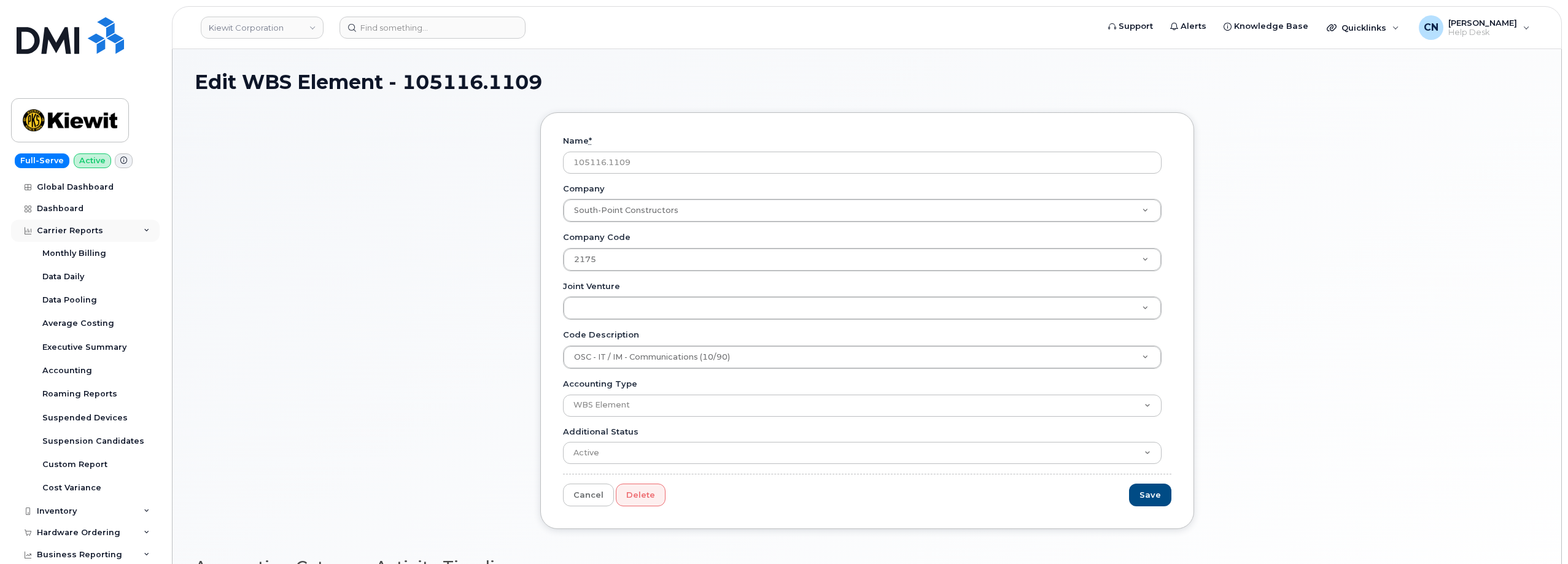
click at [75, 226] on div "Carrier Reports" at bounding box center [69, 230] width 66 height 10
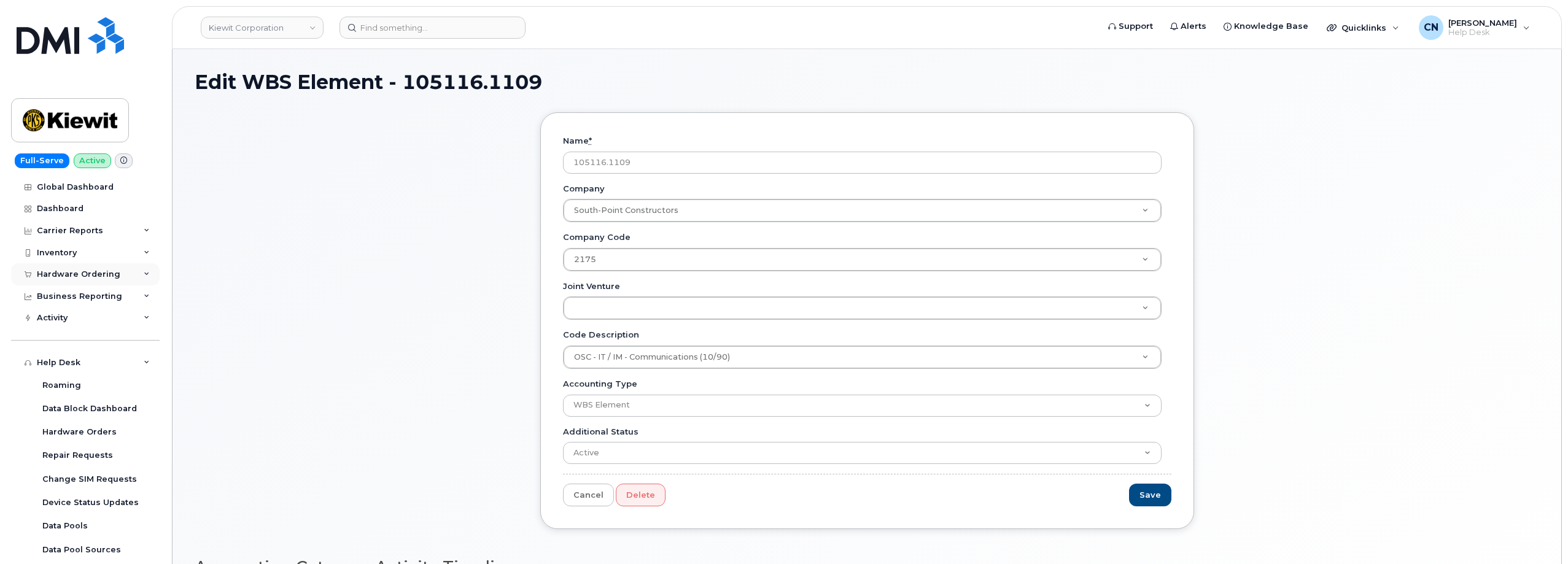
click at [69, 270] on div "Hardware Ordering" at bounding box center [78, 274] width 83 height 10
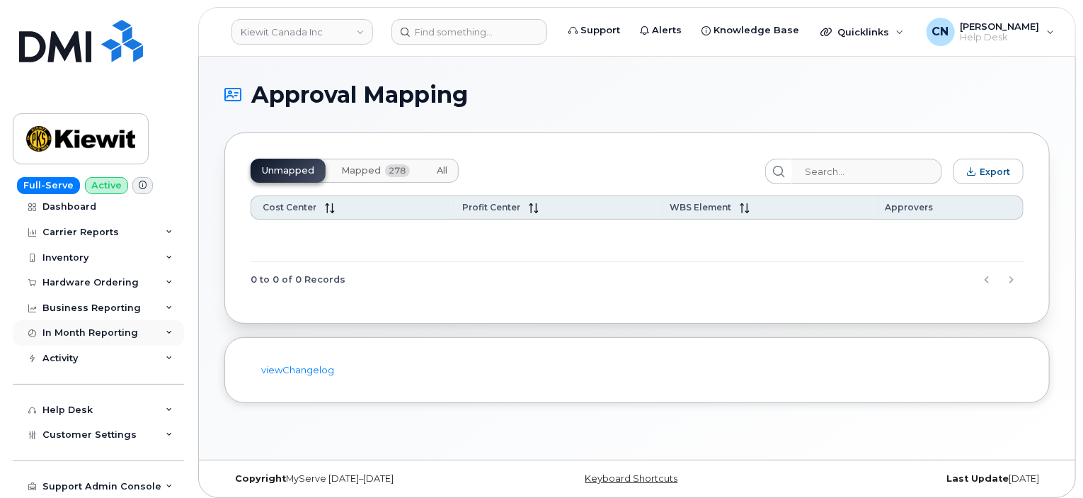
scroll to position [6, 0]
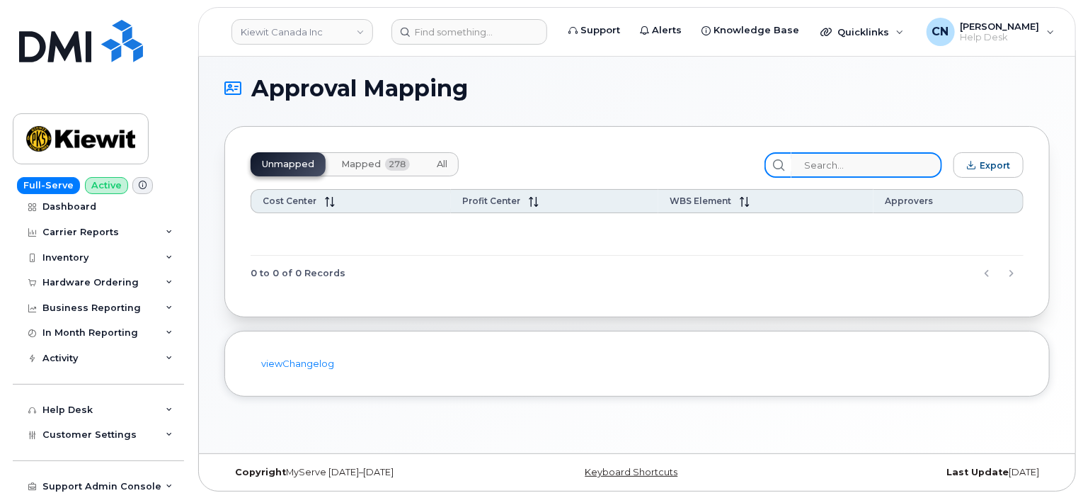
click at [846, 161] on input "search" at bounding box center [866, 164] width 151 height 25
paste input "105116.1109"
type input "105116.1109"
click at [364, 163] on span "Mapped" at bounding box center [361, 164] width 40 height 11
click at [887, 166] on input "105116.1109" at bounding box center [866, 164] width 151 height 25
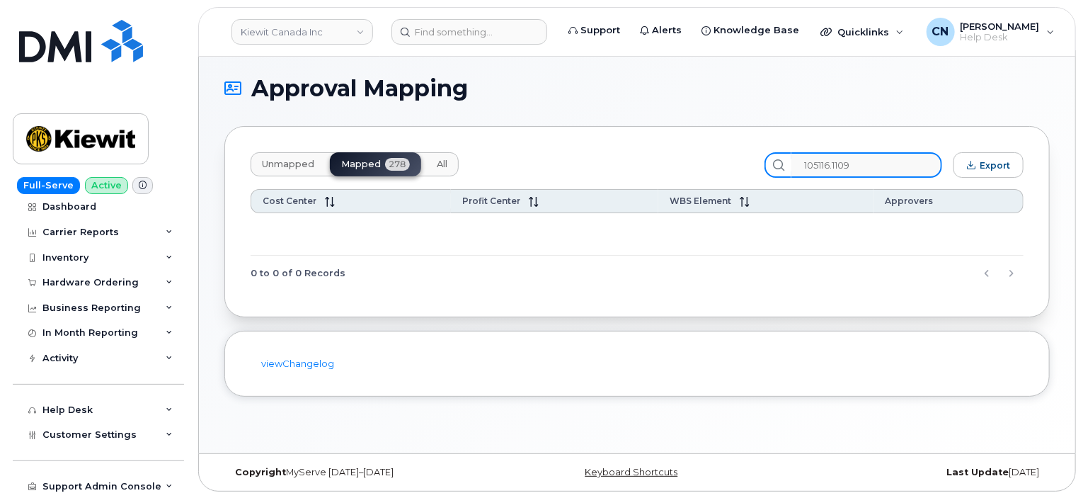
drag, startPoint x: 887, startPoint y: 166, endPoint x: 764, endPoint y: 168, distance: 123.2
click at [765, 168] on div "Unmapped Mapped 278 All 105116.1109 Export" at bounding box center [637, 164] width 773 height 25
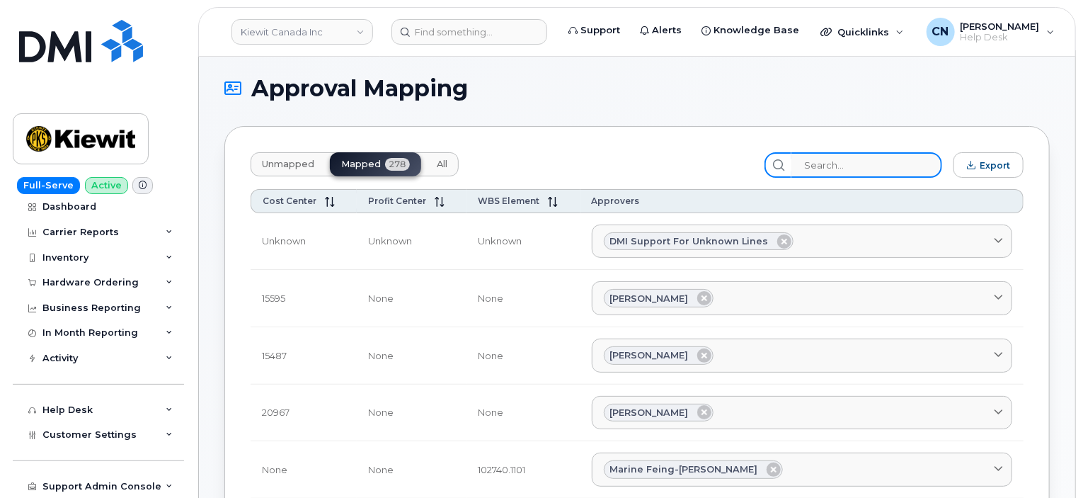
paste input "105116.1109"
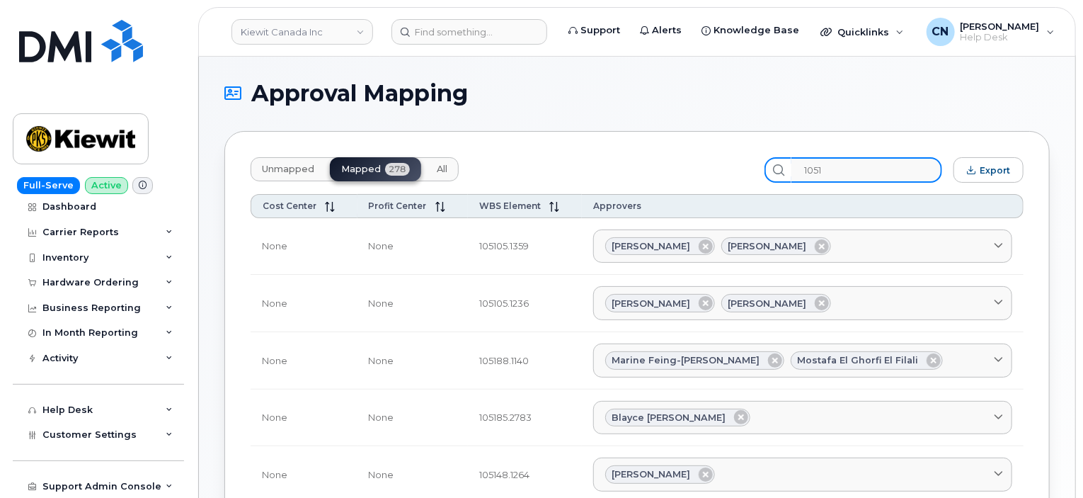
scroll to position [0, 0]
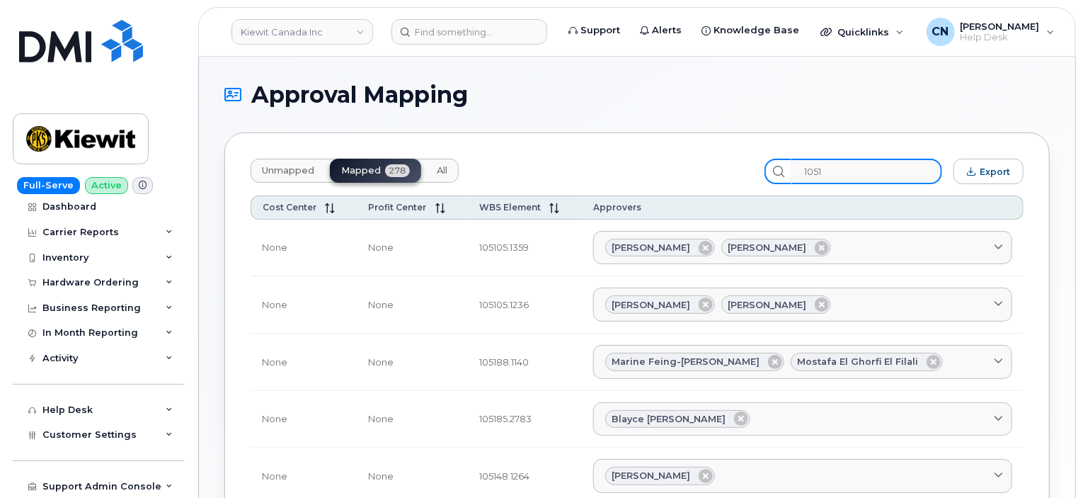
drag, startPoint x: 811, startPoint y: 160, endPoint x: 657, endPoint y: 161, distance: 153.6
click at [659, 161] on div "Unmapped Mapped 278 All 1051 Export" at bounding box center [637, 171] width 773 height 25
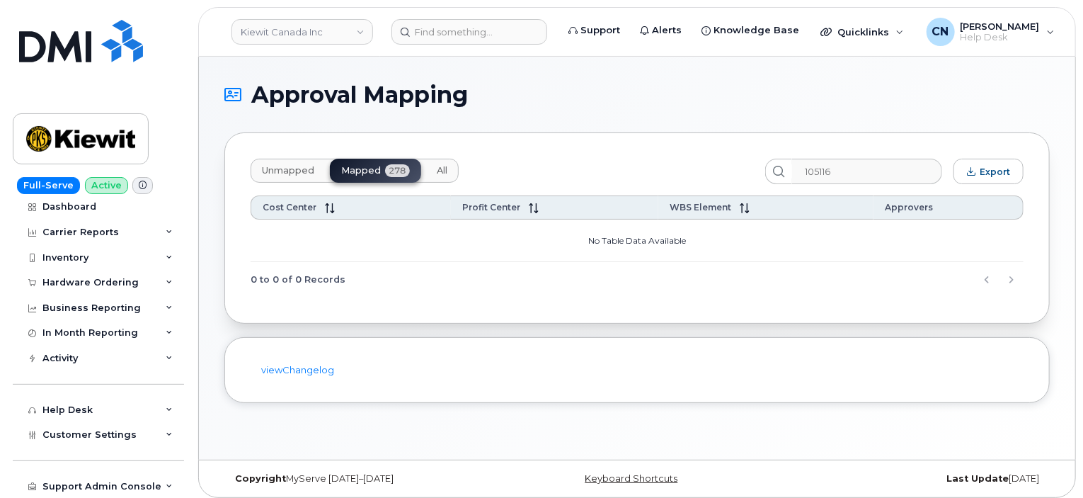
click at [442, 171] on span "All" at bounding box center [442, 170] width 11 height 11
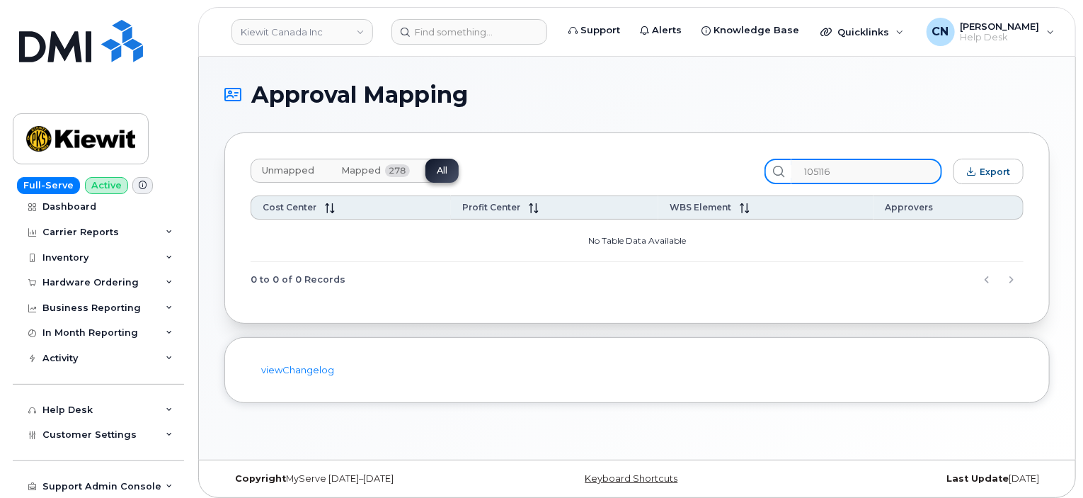
click at [879, 175] on input "105116" at bounding box center [866, 171] width 151 height 25
type input "1"
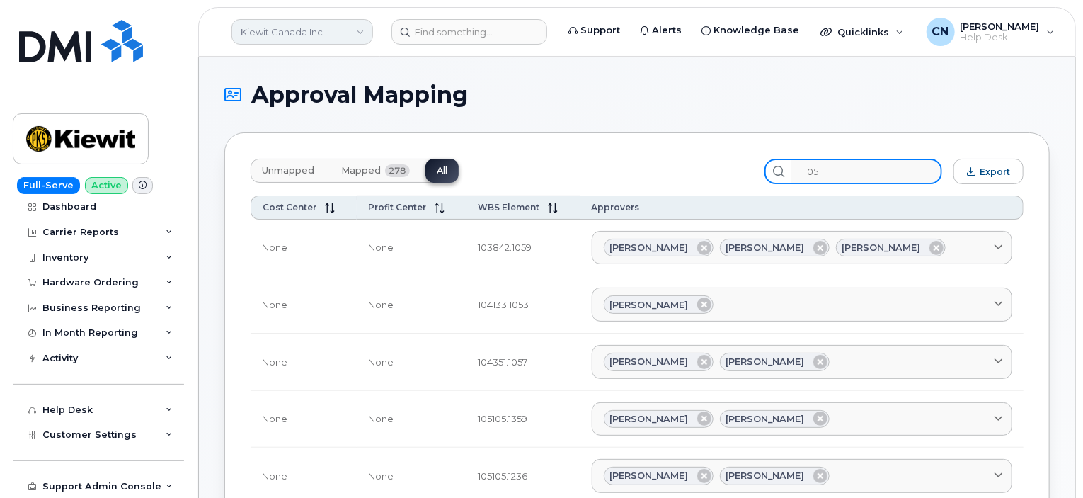
type input "105"
click at [297, 33] on link "Kiewit Canada Inc" at bounding box center [302, 31] width 142 height 25
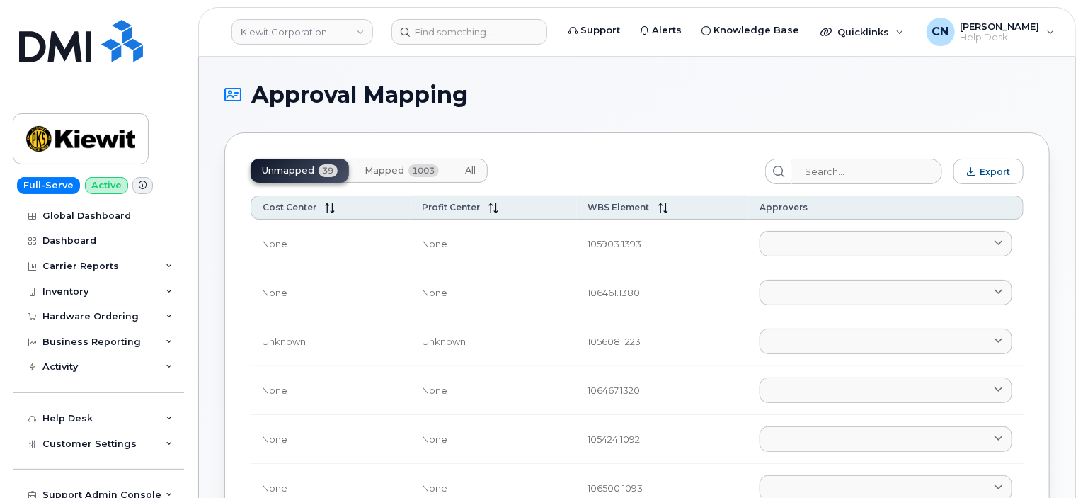
click at [380, 167] on span "Mapped" at bounding box center [384, 170] width 40 height 11
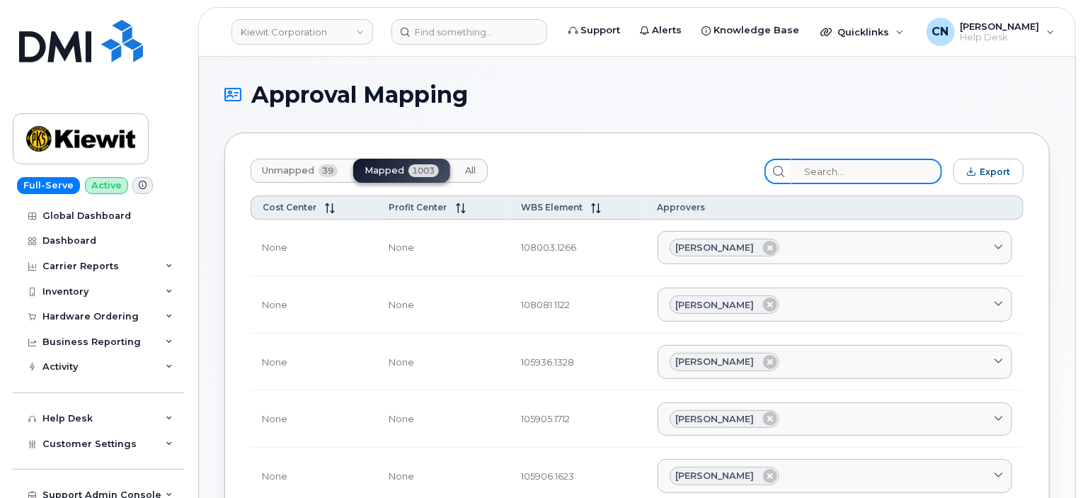
click at [829, 169] on input "search" at bounding box center [866, 171] width 151 height 25
paste input "105116.1109"
type input "105116.1109"
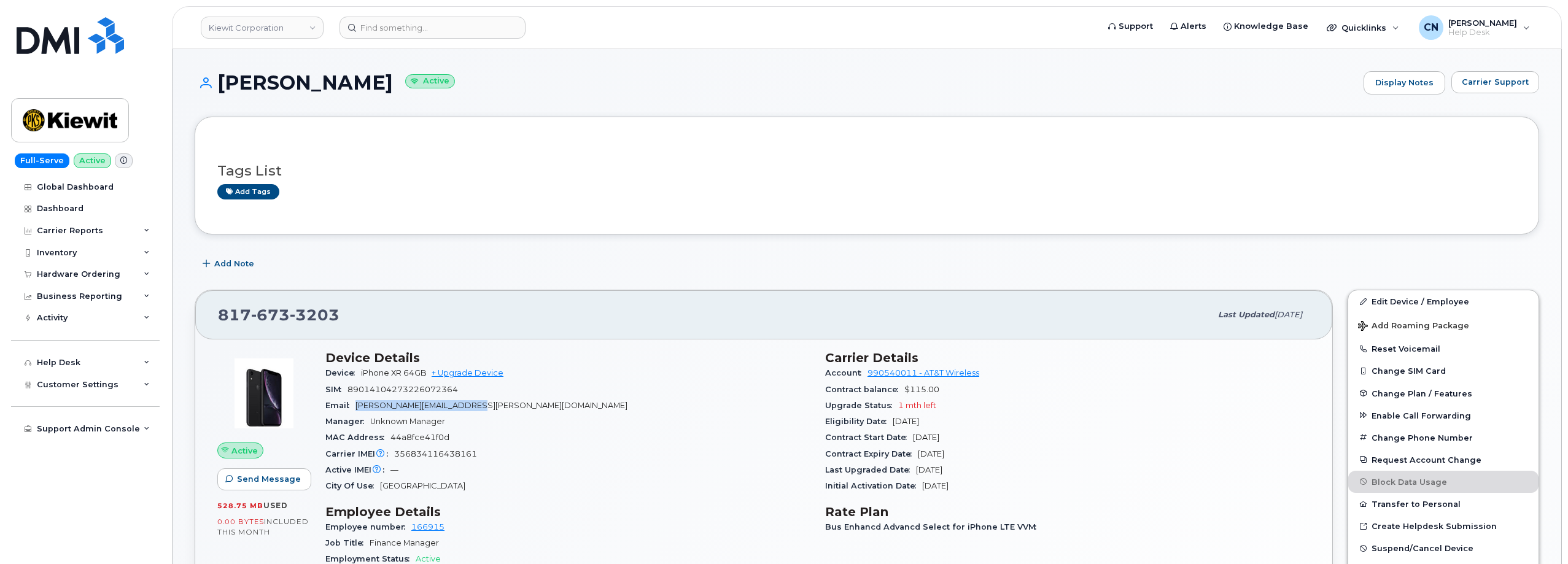
drag, startPoint x: 509, startPoint y: 404, endPoint x: 358, endPoint y: 404, distance: 151.0
click at [358, 404] on div "Email [PERSON_NAME][EMAIL_ADDRESS][PERSON_NAME][DOMAIN_NAME]" at bounding box center [567, 406] width 485 height 16
copy span "[PERSON_NAME][EMAIL_ADDRESS][PERSON_NAME][DOMAIN_NAME]"
